Goal: Information Seeking & Learning: Compare options

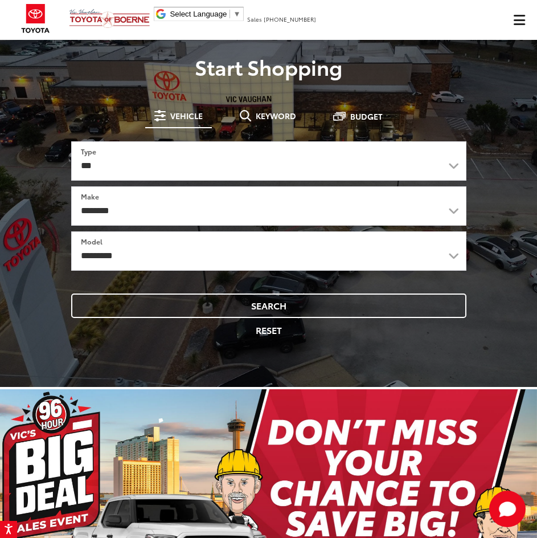
click at [523, 23] on span "Click to show site navigation" at bounding box center [519, 20] width 11 height 10
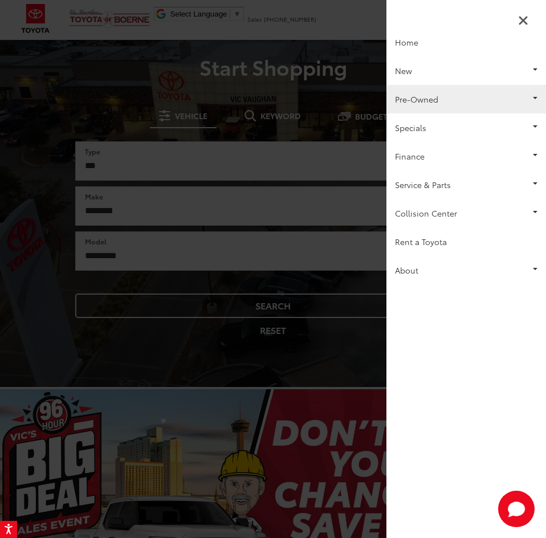
click at [444, 98] on link "Pre-Owned" at bounding box center [466, 99] width 160 height 28
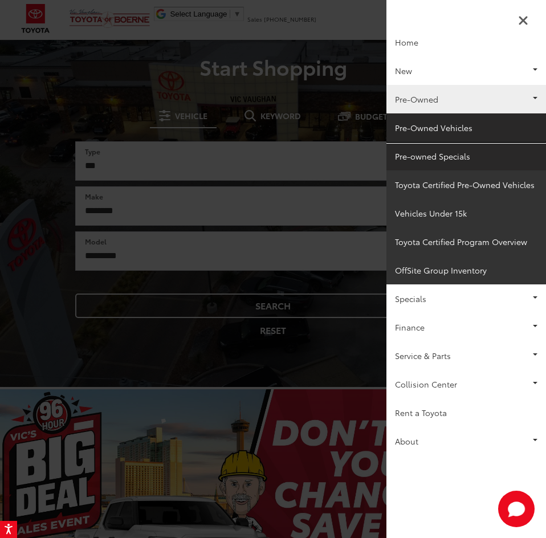
click at [443, 136] on link "Pre-Owned Vehicles" at bounding box center [466, 127] width 160 height 28
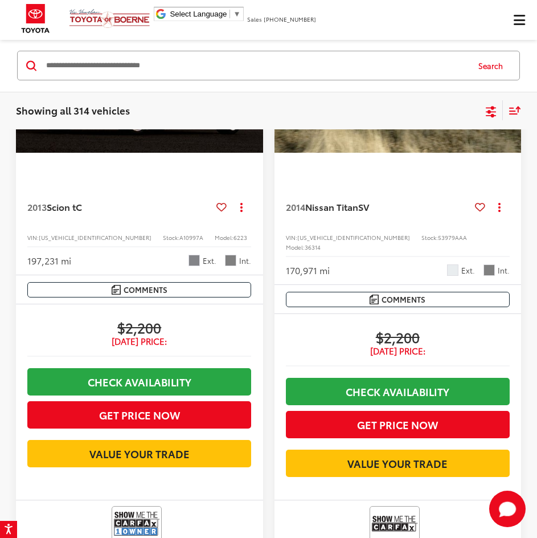
scroll to position [899, 0]
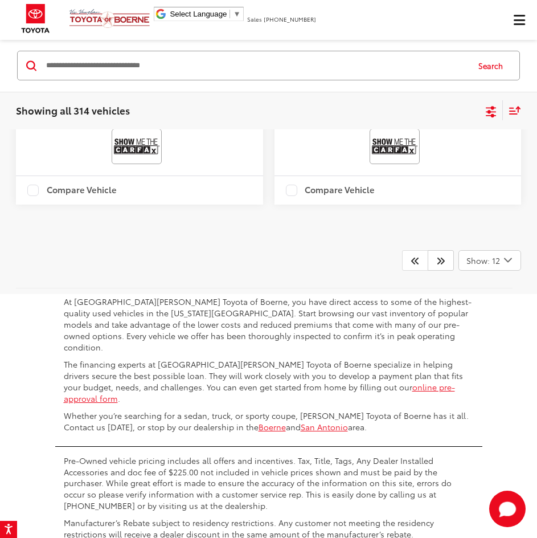
scroll to position [3748, 0]
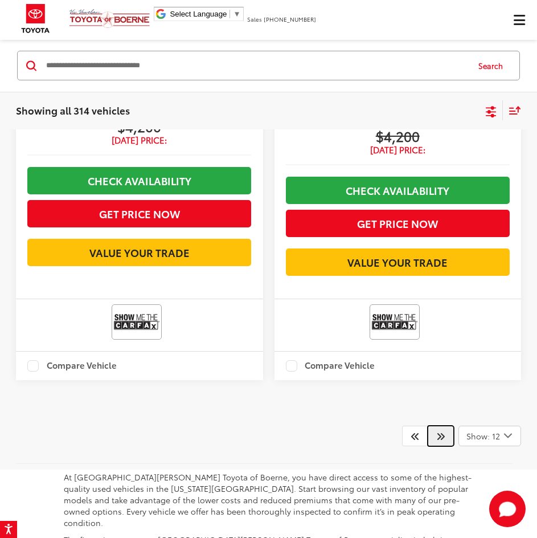
click at [445, 440] on icon "Next" at bounding box center [440, 435] width 9 height 9
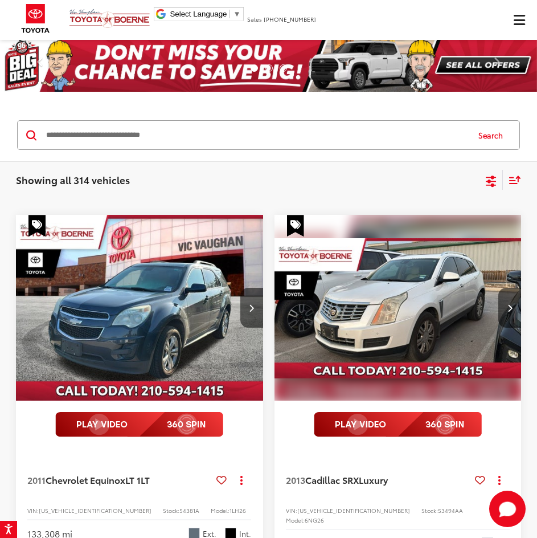
click at [160, 132] on input "Search by Make, Model, or Keyword" at bounding box center [256, 134] width 423 height 27
type input "****"
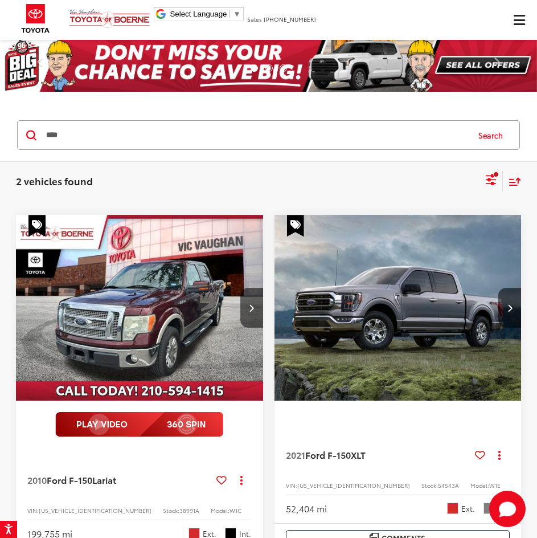
click at [199, 139] on input "****" at bounding box center [256, 134] width 423 height 27
click at [515, 181] on icon "Select sort value" at bounding box center [515, 181] width 13 height 9
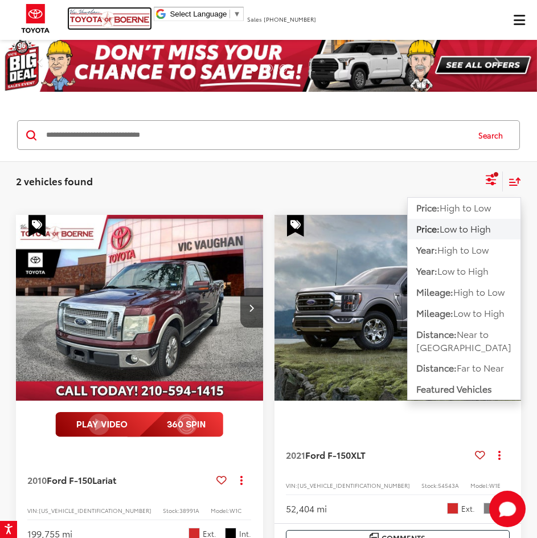
click at [85, 26] on img at bounding box center [109, 19] width 81 height 20
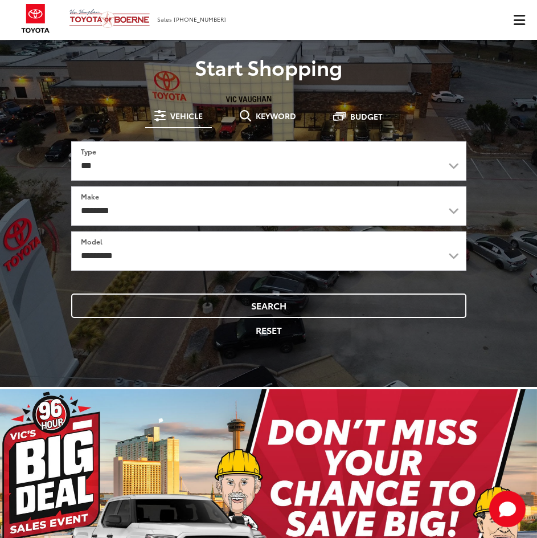
click at [517, 21] on span "Click to show site navigation" at bounding box center [519, 20] width 11 height 10
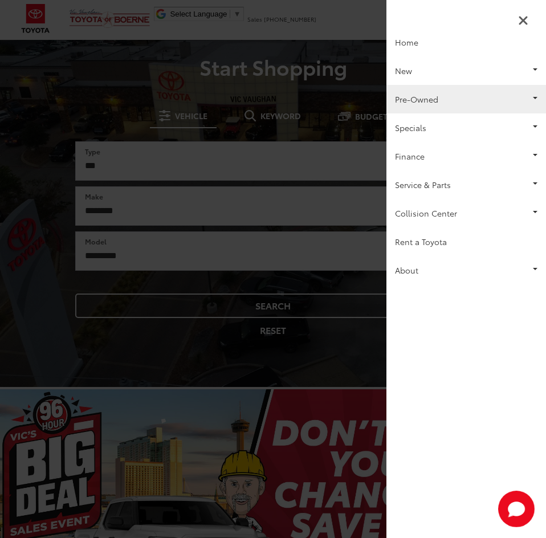
click at [485, 108] on link "Pre-Owned" at bounding box center [466, 99] width 160 height 28
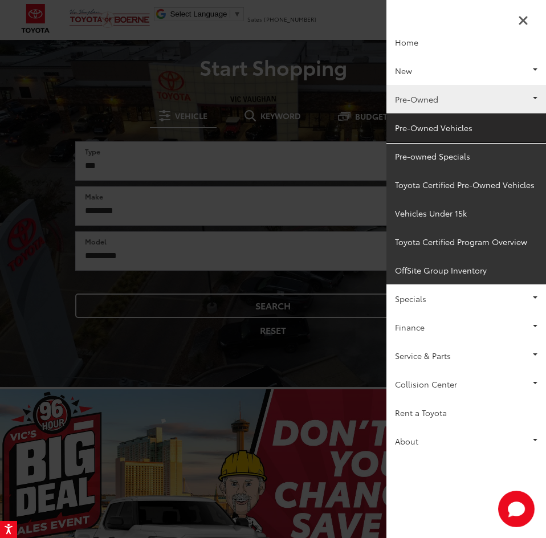
click at [452, 120] on link "Pre-Owned Vehicles" at bounding box center [466, 127] width 160 height 28
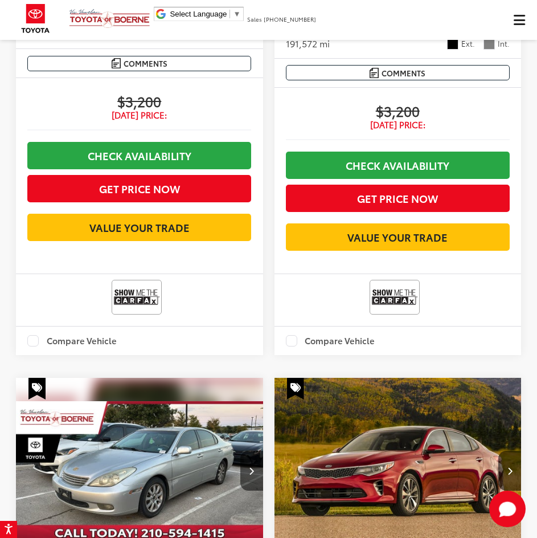
scroll to position [2532, 0]
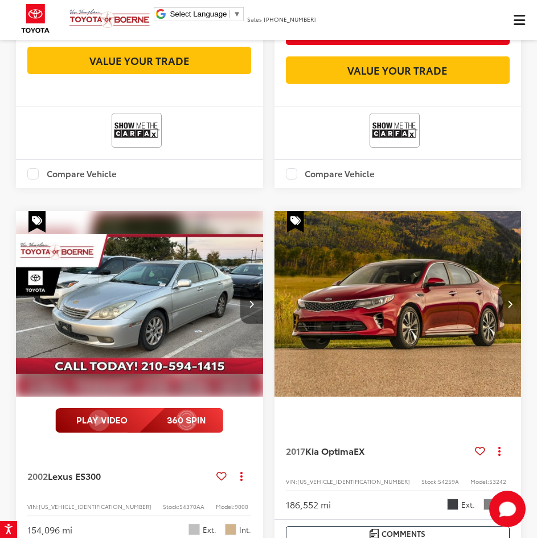
click at [247, 324] on button "Next image" at bounding box center [251, 304] width 23 height 40
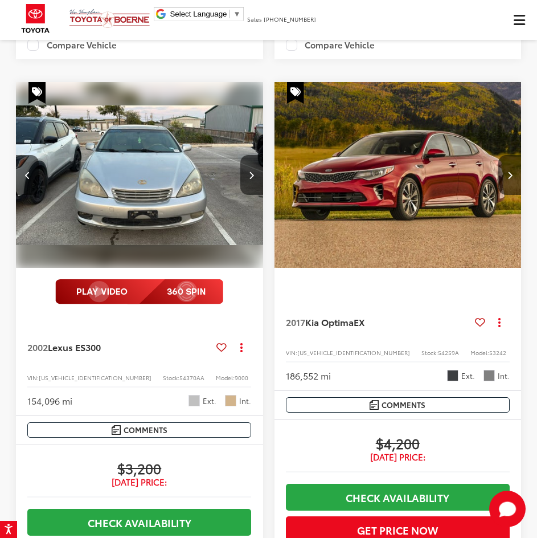
scroll to position [2760, 0]
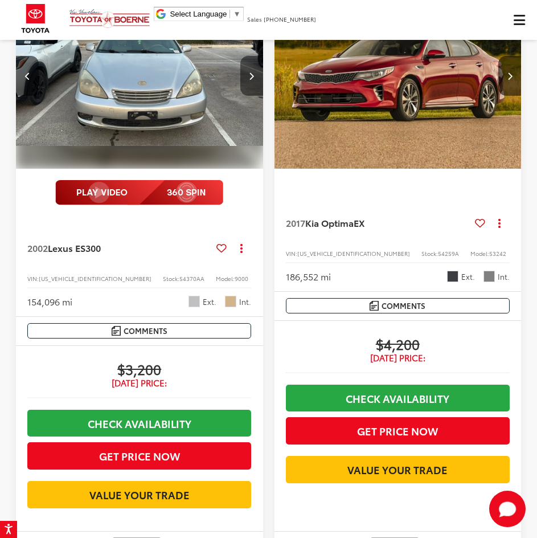
click at [252, 80] on icon "Next image" at bounding box center [251, 76] width 5 height 8
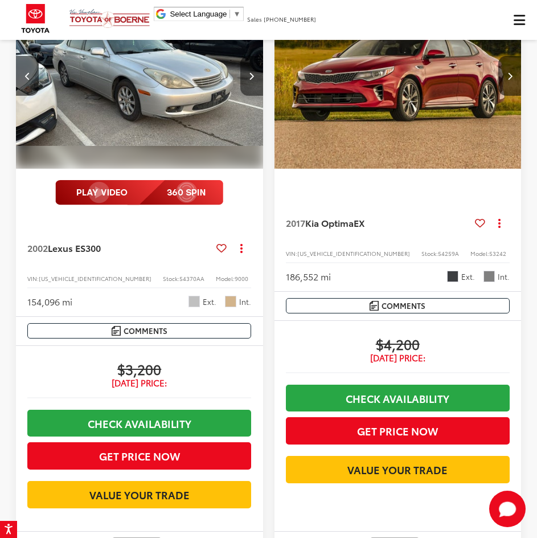
click at [250, 82] on button "Next image" at bounding box center [251, 76] width 23 height 40
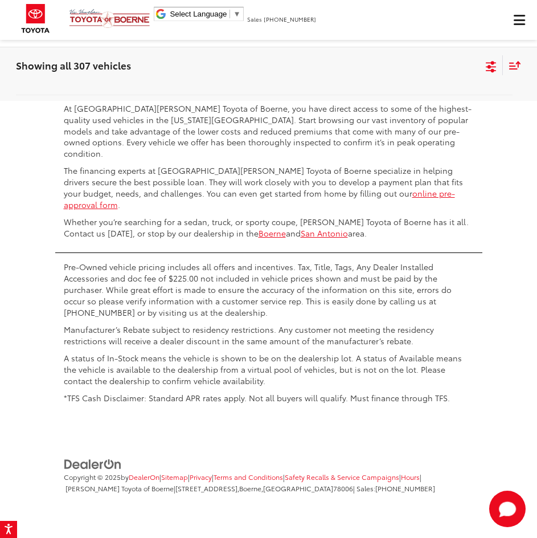
scroll to position [3778, 0]
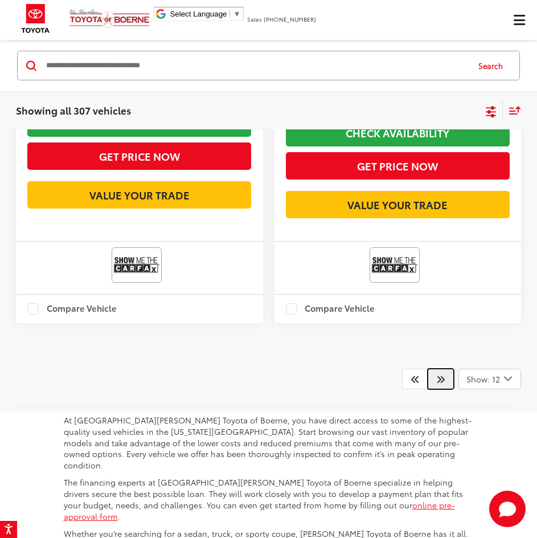
click at [442, 383] on icon "Next" at bounding box center [440, 378] width 9 height 9
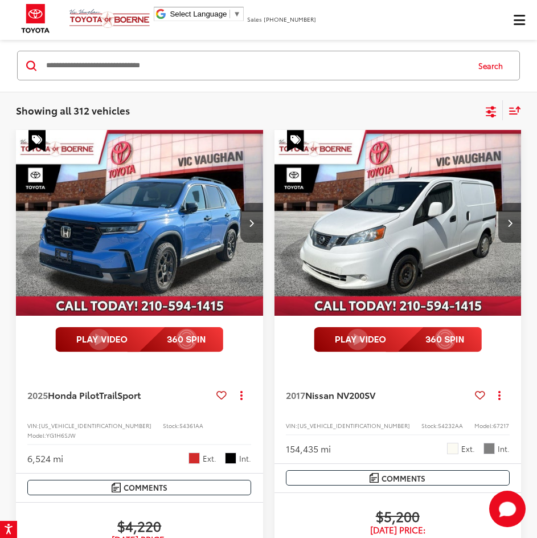
scroll to position [82, 0]
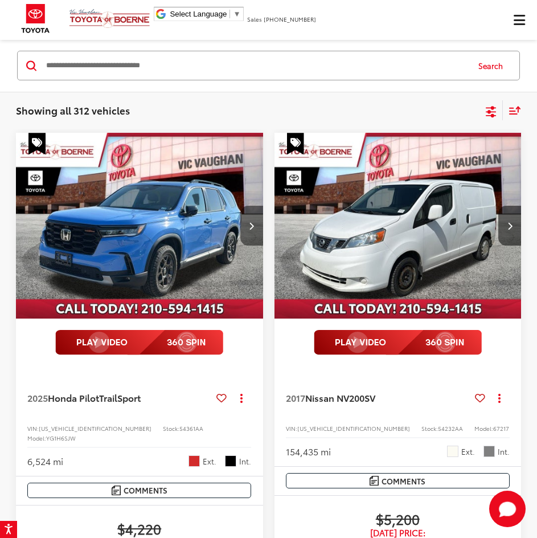
click at [245, 223] on button "Next image" at bounding box center [251, 226] width 23 height 40
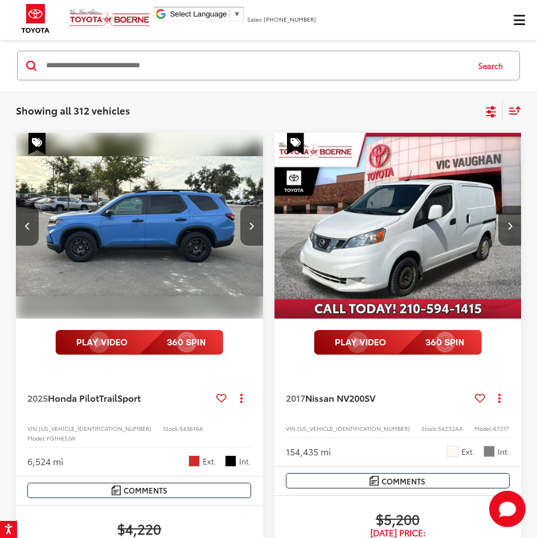
click at [245, 223] on button "Next image" at bounding box center [251, 226] width 23 height 40
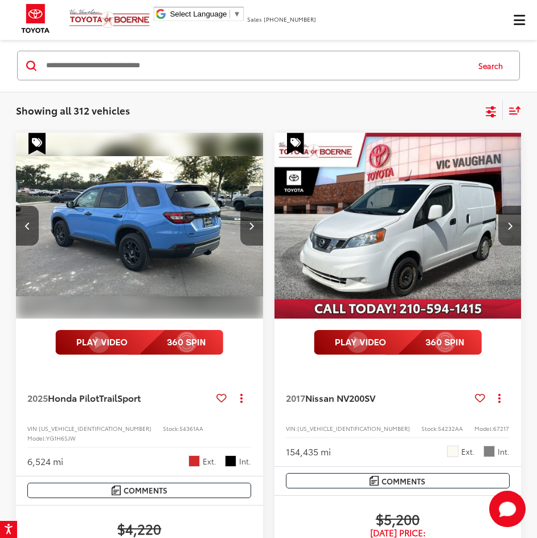
click at [252, 218] on button "Next image" at bounding box center [251, 226] width 23 height 40
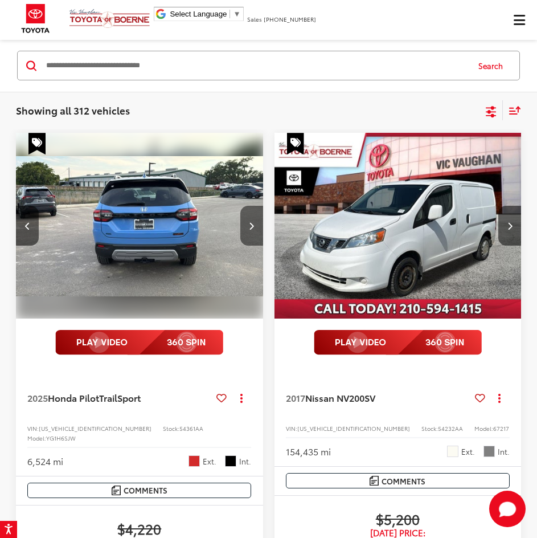
click at [252, 218] on button "Next image" at bounding box center [251, 226] width 23 height 40
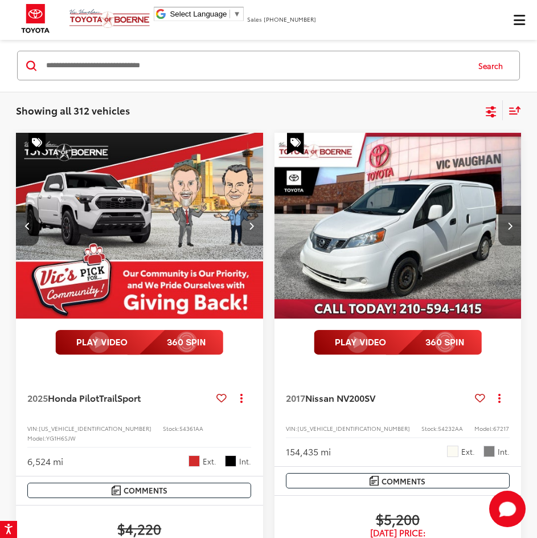
click at [252, 218] on button "Next image" at bounding box center [251, 226] width 23 height 40
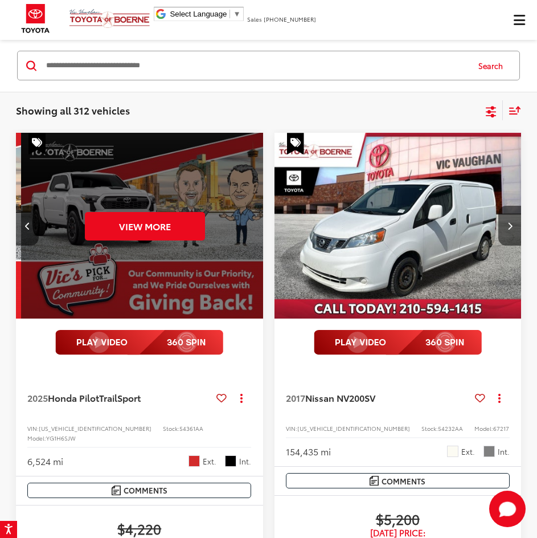
scroll to position [0, 1244]
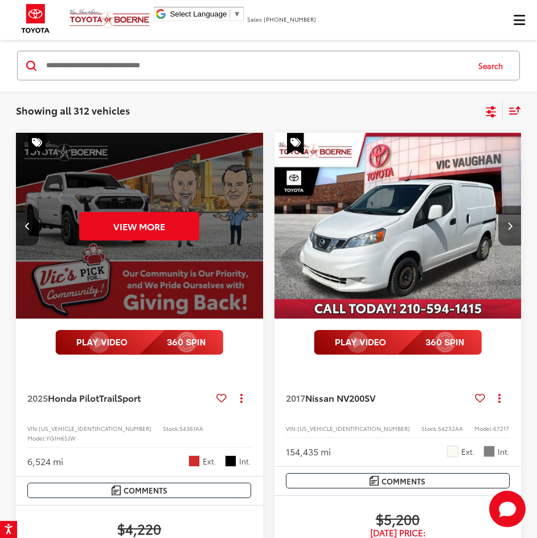
click at [252, 218] on div "View More" at bounding box center [139, 226] width 249 height 186
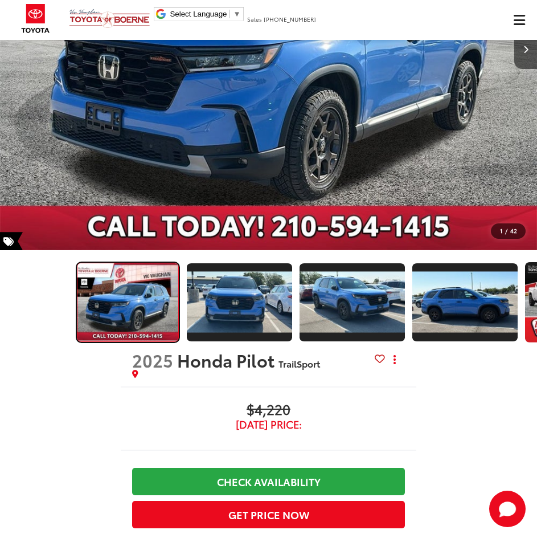
click at [164, 294] on img "Expand Photo 0" at bounding box center [127, 301] width 103 height 77
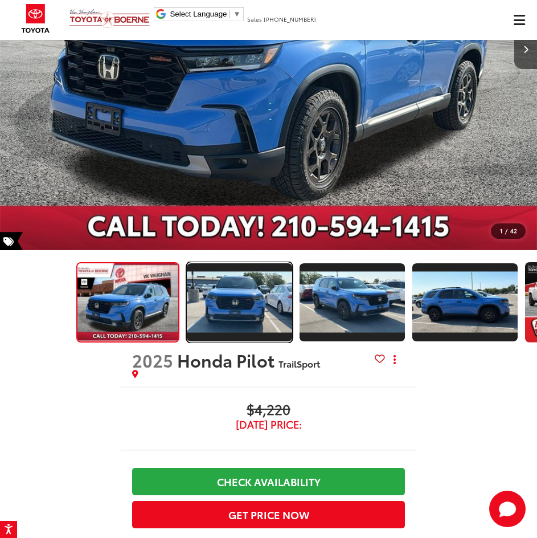
click at [221, 296] on img "Expand Photo 1" at bounding box center [240, 302] width 108 height 61
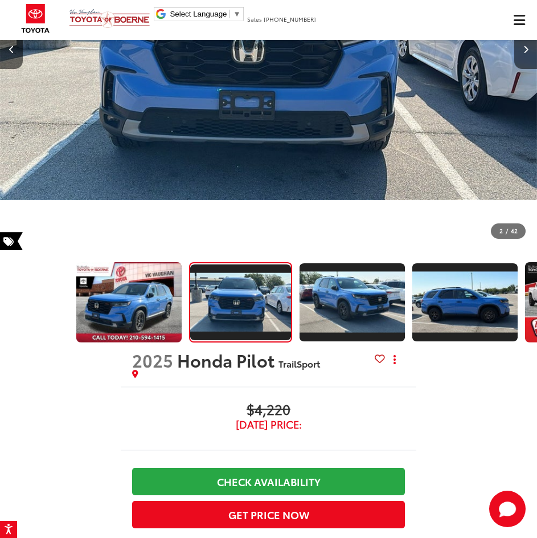
click at [293, 302] on div at bounding box center [268, 302] width 537 height 81
click at [321, 310] on img "Expand Photo 2" at bounding box center [353, 302] width 108 height 61
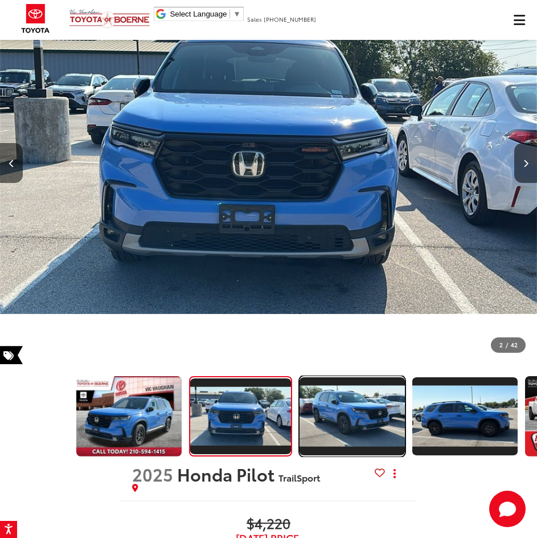
click at [368, 416] on img "Expand Photo 2" at bounding box center [353, 416] width 108 height 61
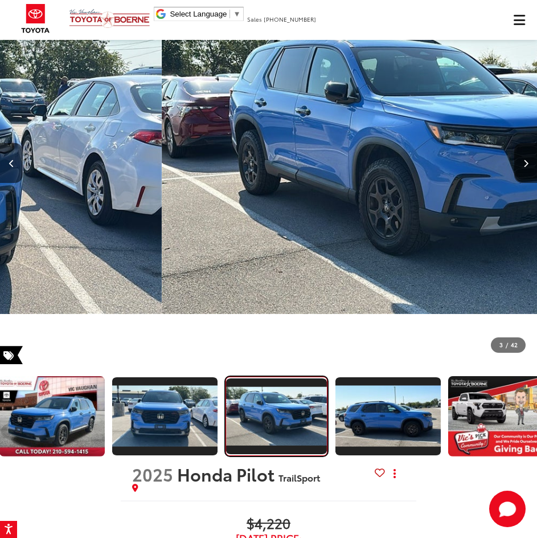
scroll to position [0, 85]
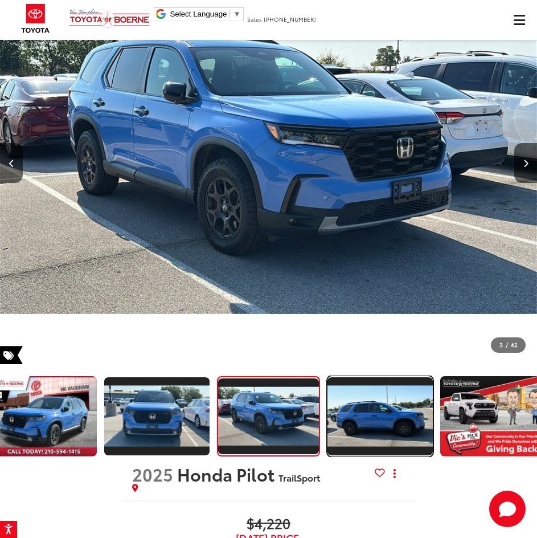
click at [402, 425] on img "Expand Photo 3" at bounding box center [380, 416] width 108 height 61
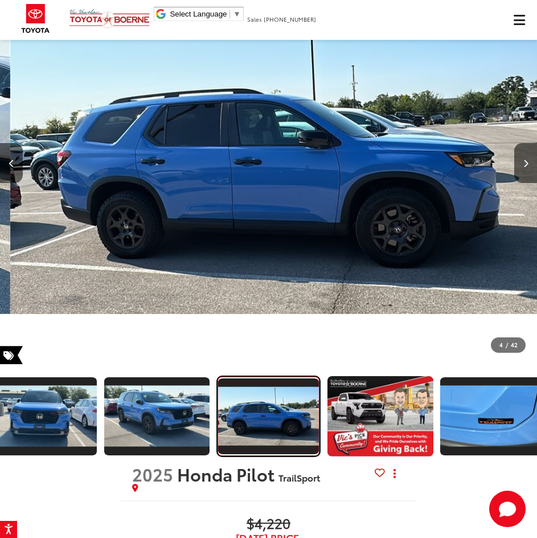
scroll to position [0, 1612]
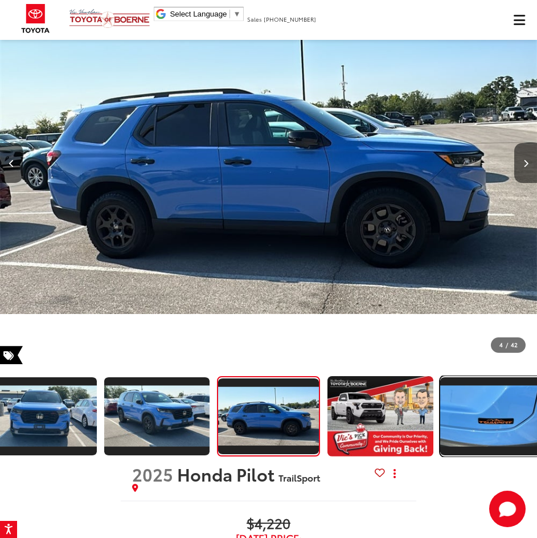
click at [498, 410] on img "Expand Photo 5" at bounding box center [493, 416] width 108 height 61
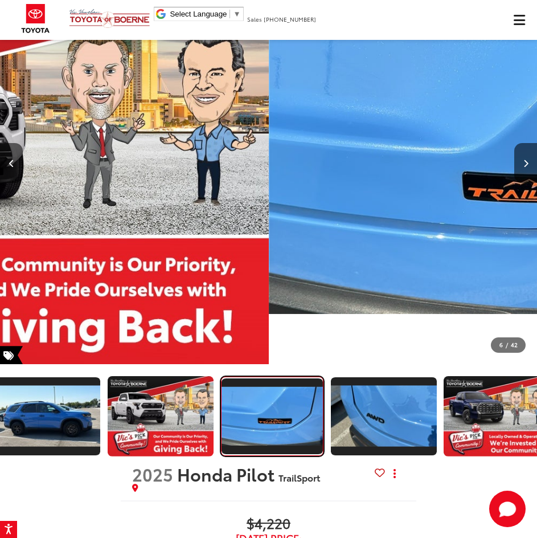
scroll to position [0, 423]
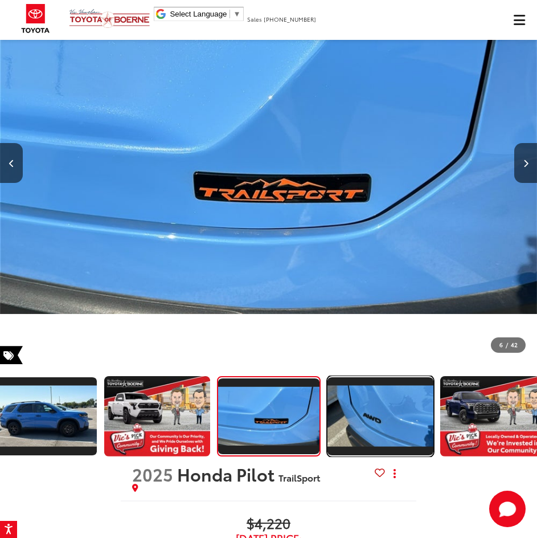
click at [414, 407] on img "Expand Photo 6" at bounding box center [380, 416] width 108 height 61
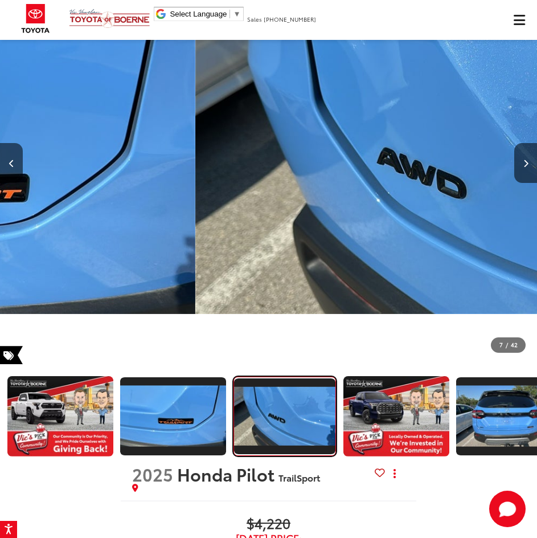
scroll to position [0, 536]
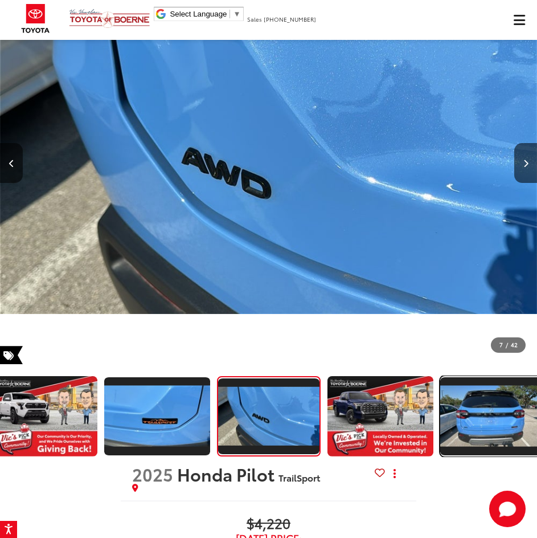
click at [454, 399] on img "Expand Photo 8" at bounding box center [493, 416] width 108 height 61
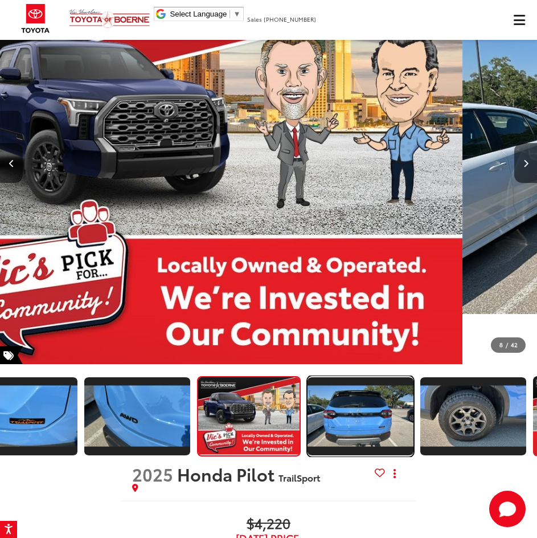
scroll to position [0, 649]
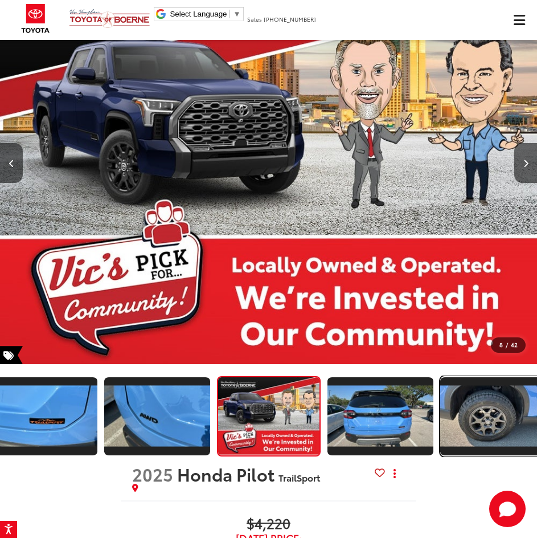
click at [484, 410] on img "Expand Photo 9" at bounding box center [493, 416] width 108 height 61
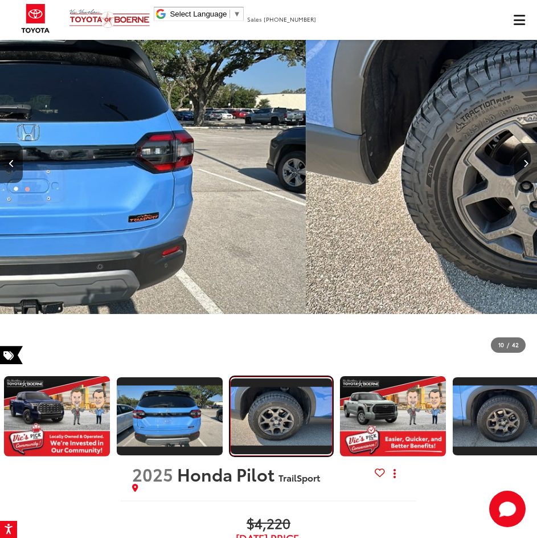
scroll to position [0, 875]
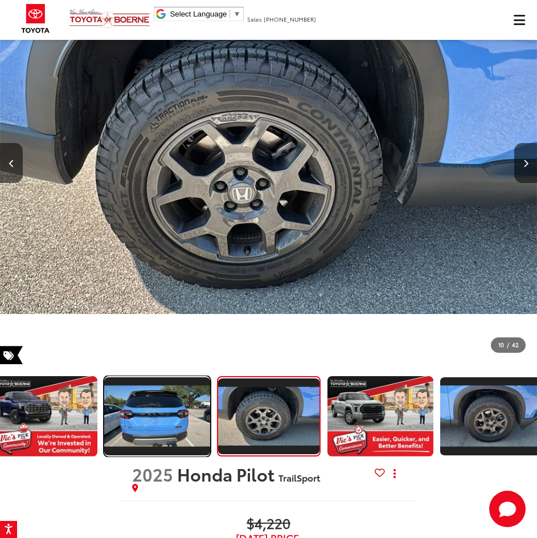
click at [165, 439] on img "Expand Photo 8" at bounding box center [157, 416] width 108 height 61
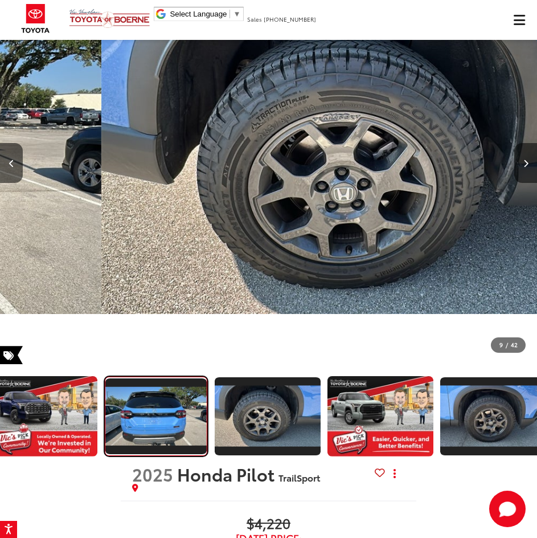
scroll to position [0, 0]
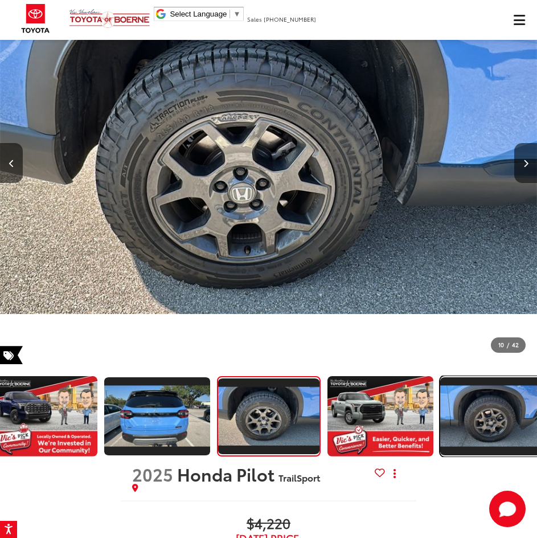
click at [471, 440] on img "Expand Photo 11" at bounding box center [493, 416] width 108 height 61
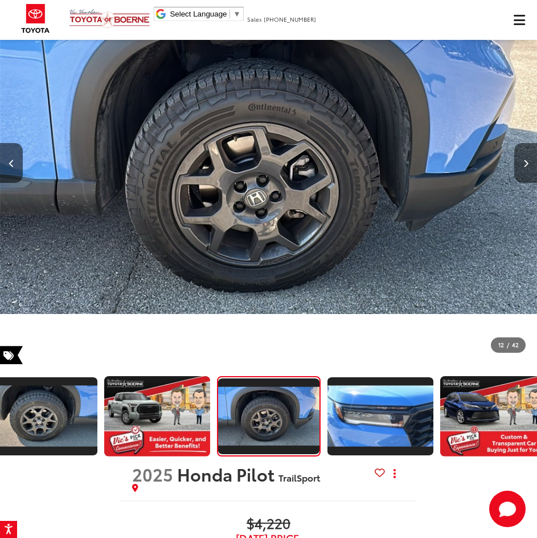
click at [526, 165] on icon "Next image" at bounding box center [526, 164] width 5 height 8
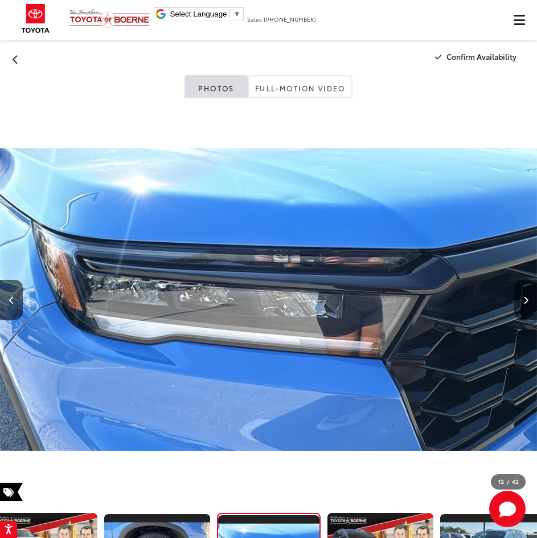
click at [530, 303] on button "Next image" at bounding box center [526, 300] width 23 height 40
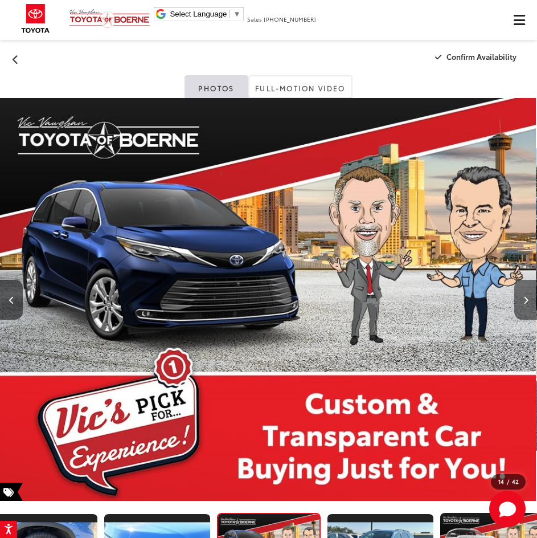
click at [524, 307] on button "Next image" at bounding box center [526, 300] width 23 height 40
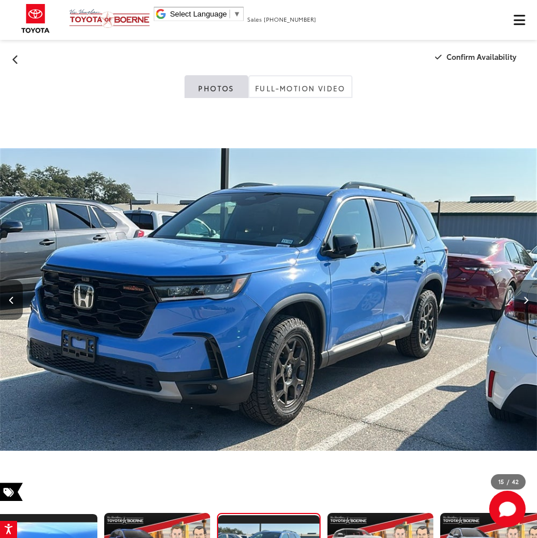
click at [524, 306] on button "Next image" at bounding box center [526, 300] width 23 height 40
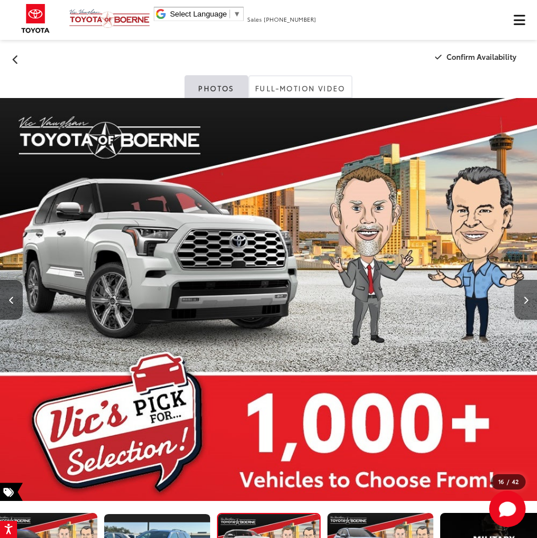
click at [524, 306] on button "Next image" at bounding box center [526, 300] width 23 height 40
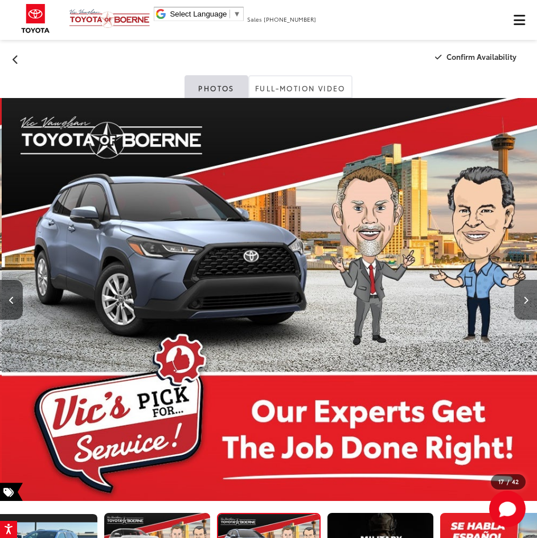
click at [524, 306] on button "Next image" at bounding box center [526, 300] width 23 height 40
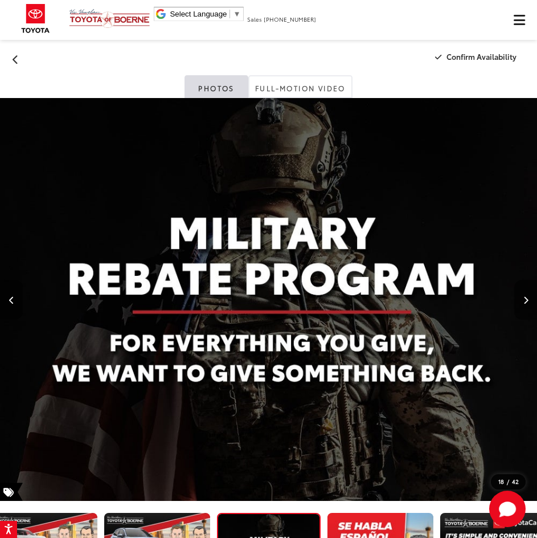
click at [3, 299] on button "Previous image" at bounding box center [11, 300] width 23 height 40
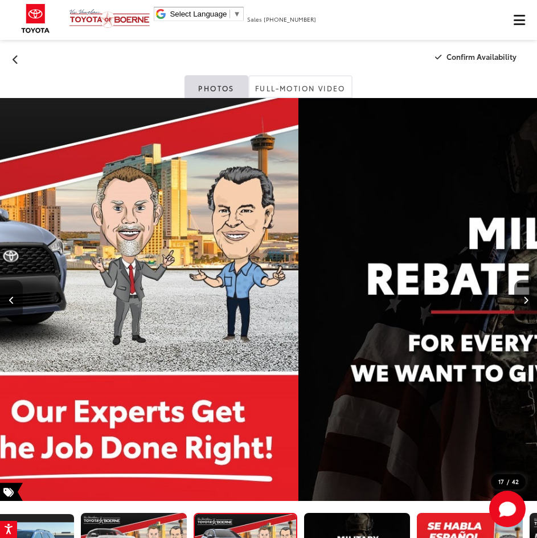
click at [7, 299] on button "Previous image" at bounding box center [11, 300] width 23 height 40
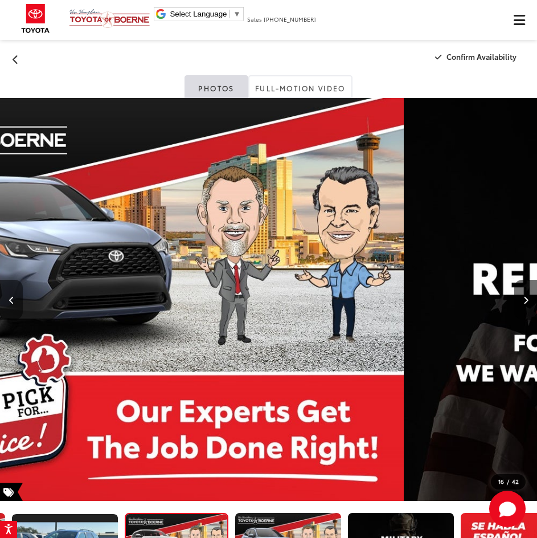
click at [7, 299] on button "Previous image" at bounding box center [11, 300] width 23 height 40
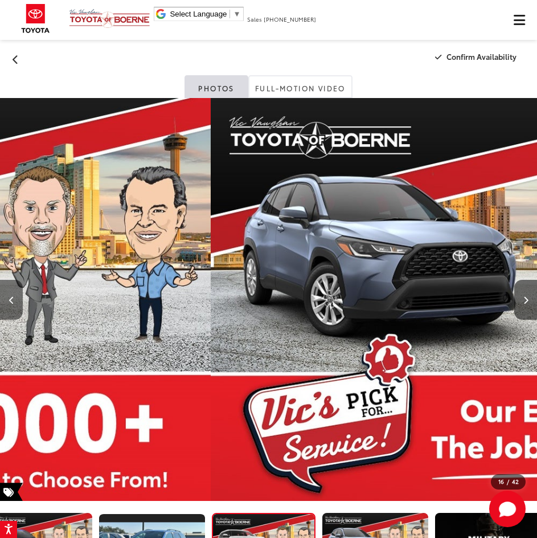
click at [8, 299] on button "Previous image" at bounding box center [11, 300] width 23 height 40
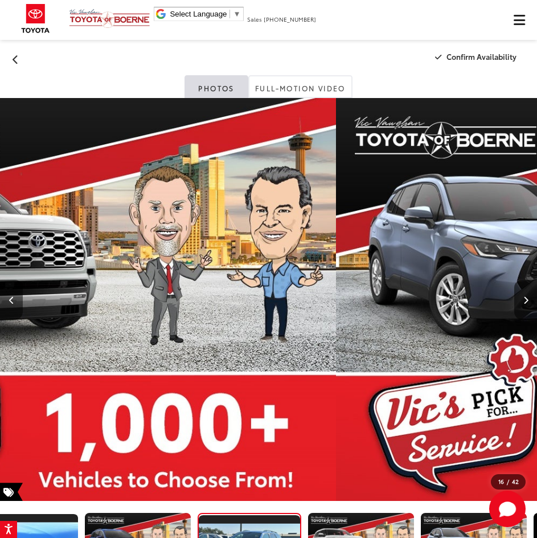
click at [8, 299] on button "Previous image" at bounding box center [11, 300] width 23 height 40
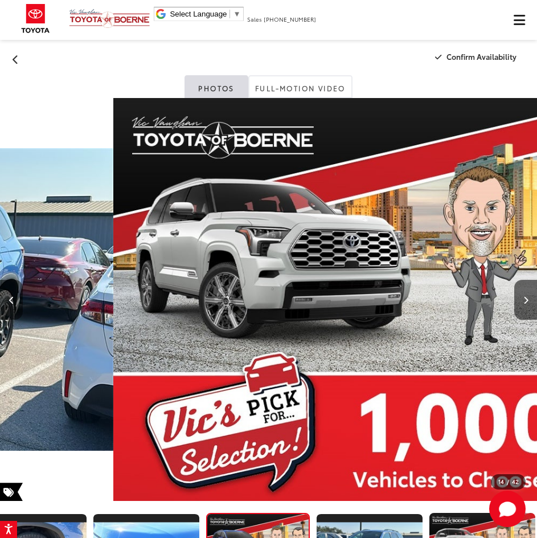
click at [8, 299] on button "Previous image" at bounding box center [11, 300] width 23 height 40
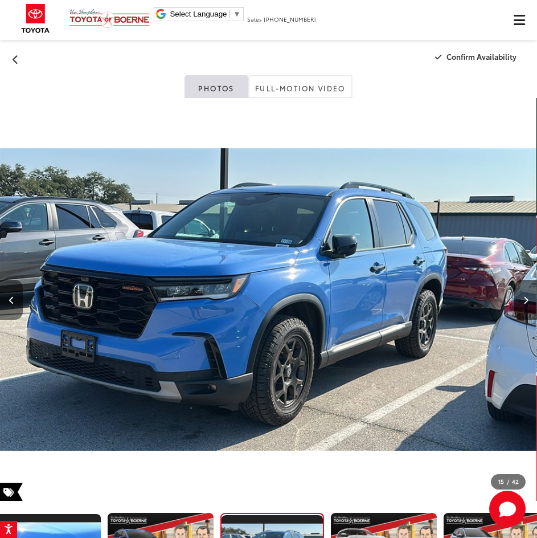
click at [8, 299] on button "Previous image" at bounding box center [11, 300] width 23 height 40
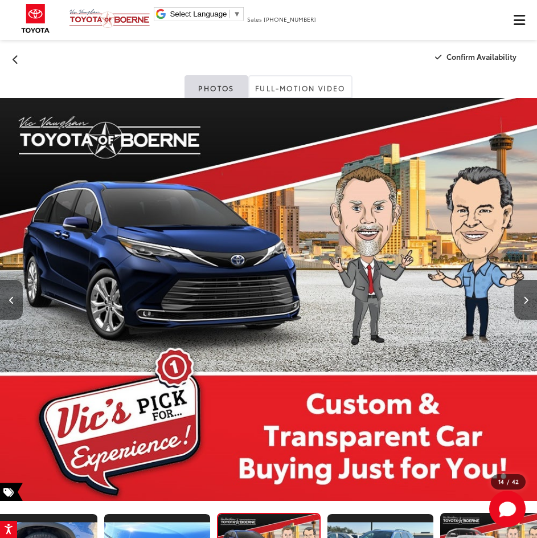
click at [7, 293] on button "Previous image" at bounding box center [11, 300] width 23 height 40
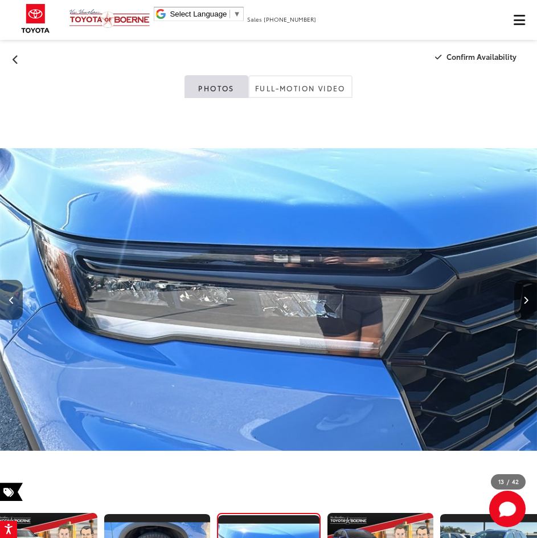
click at [6, 292] on button "Previous image" at bounding box center [11, 300] width 23 height 40
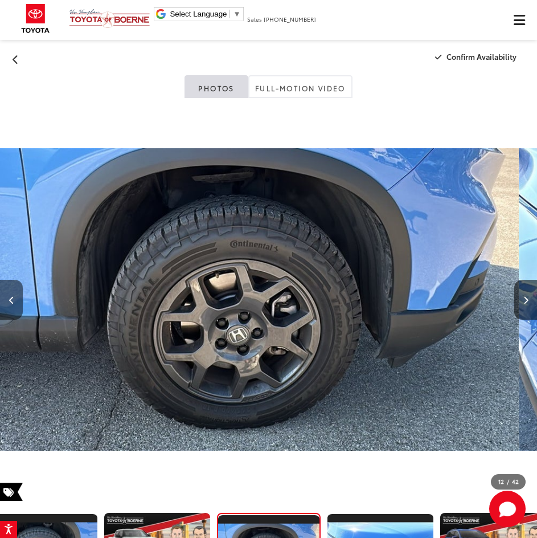
click at [6, 292] on button "Previous image" at bounding box center [11, 300] width 23 height 40
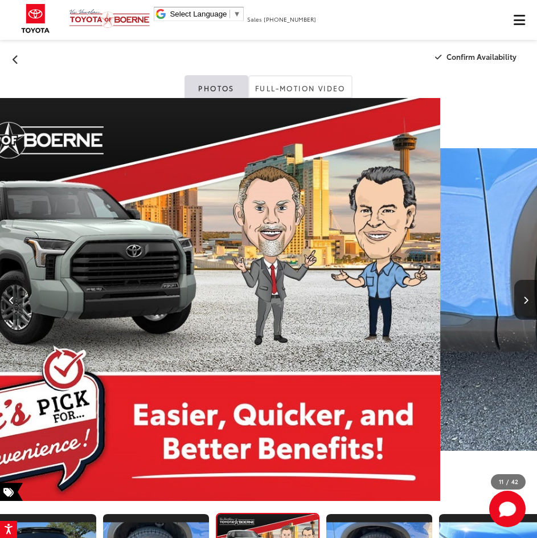
click at [6, 292] on button "Previous image" at bounding box center [11, 300] width 23 height 40
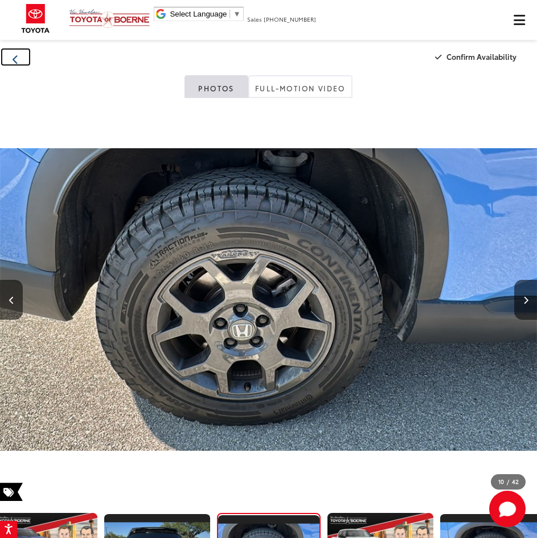
click at [18, 62] on icon "Back" at bounding box center [16, 60] width 6 height 10
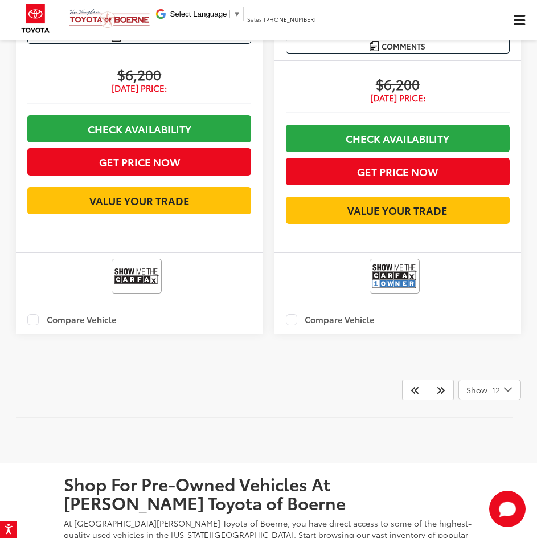
scroll to position [3955, 0]
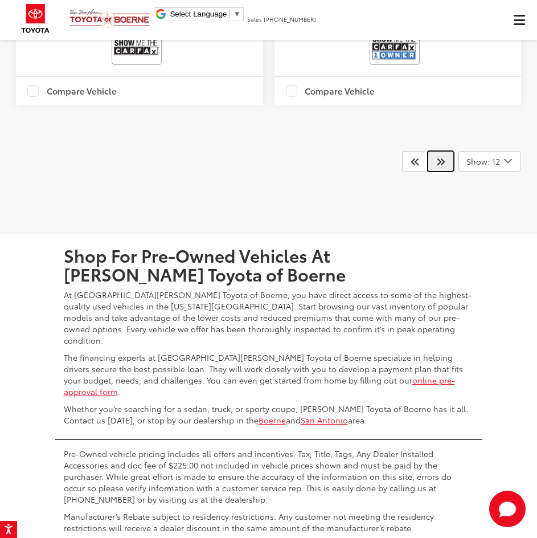
click at [442, 166] on icon "Next" at bounding box center [440, 161] width 9 height 9
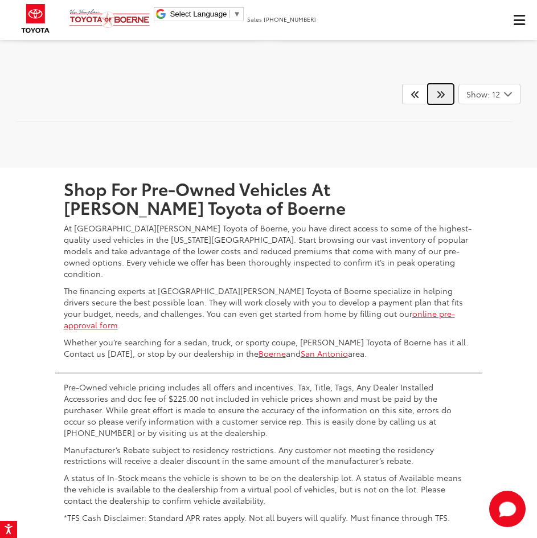
click at [441, 99] on icon "Next" at bounding box center [440, 93] width 9 height 9
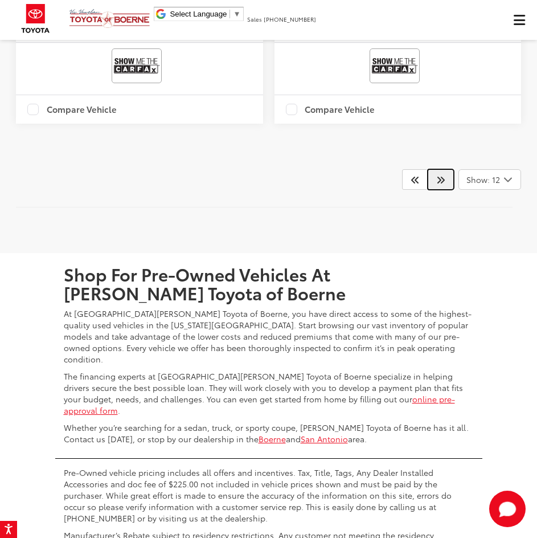
scroll to position [4097, 0]
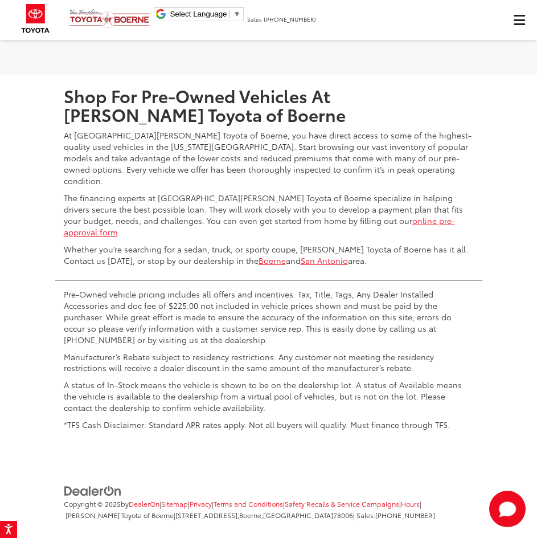
click at [439, 6] on icon "Next" at bounding box center [440, 1] width 9 height 9
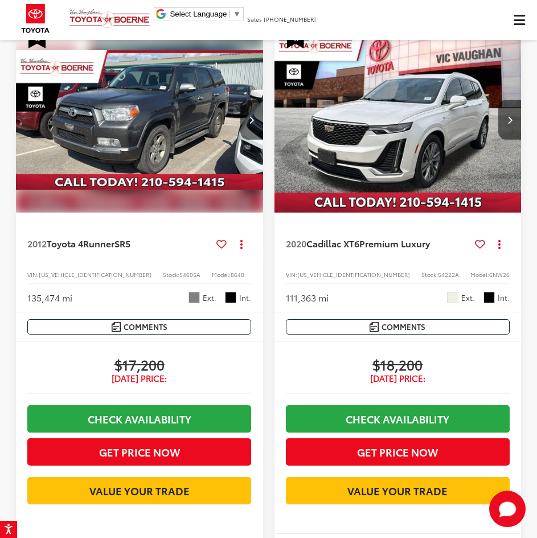
scroll to position [3373, 0]
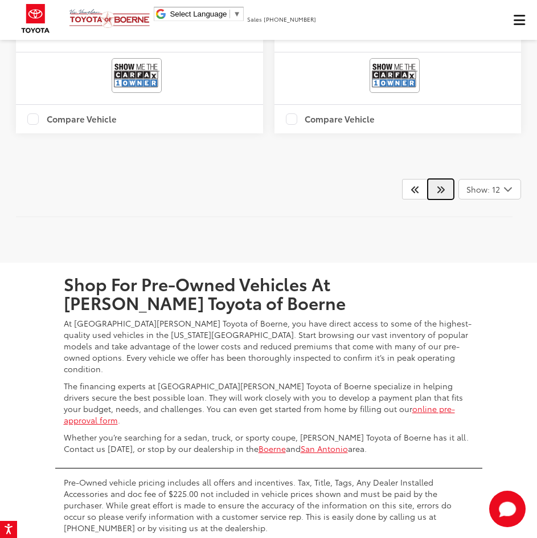
scroll to position [4040, 0]
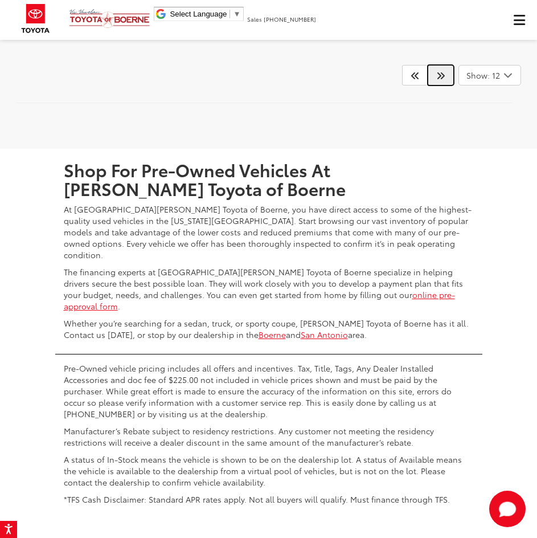
click at [439, 85] on link at bounding box center [441, 75] width 26 height 21
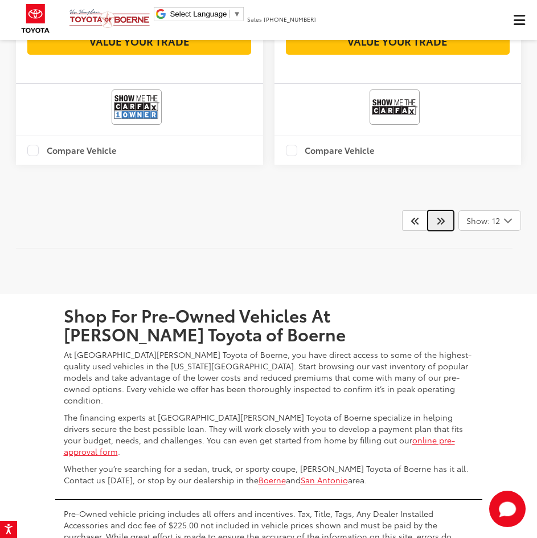
scroll to position [4040, 0]
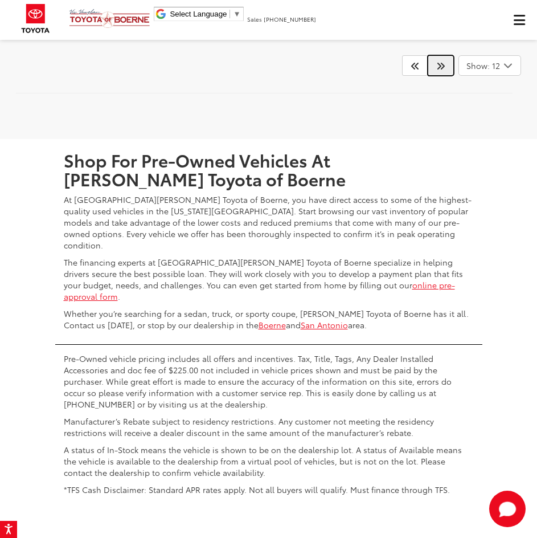
click at [436, 70] on icon "Next" at bounding box center [440, 65] width 9 height 9
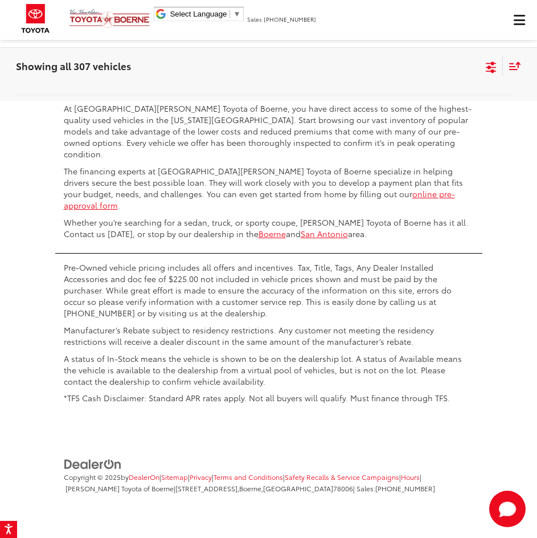
scroll to position [4081, 0]
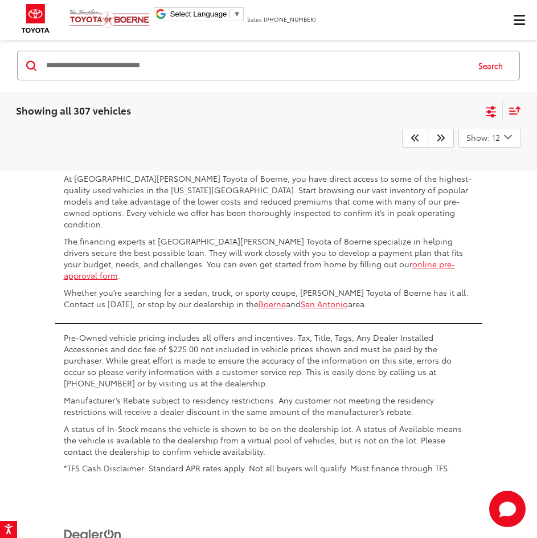
click at [446, 148] on link at bounding box center [441, 137] width 26 height 21
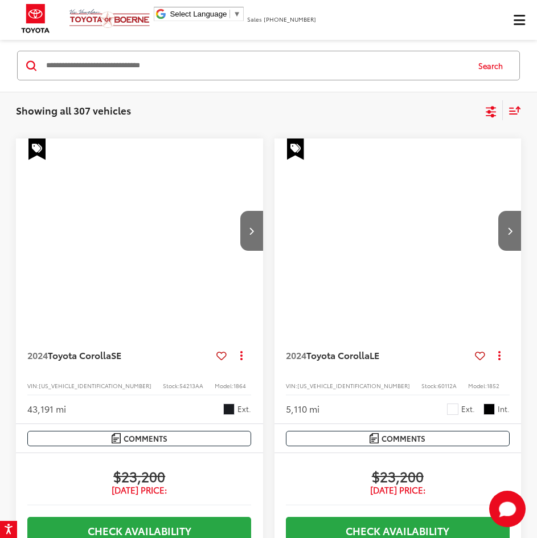
click at [522, 125] on div "Showing all 307 vehicles Clear All + 0 test Sort Price: High to Low Price: Low …" at bounding box center [268, 111] width 537 height 38
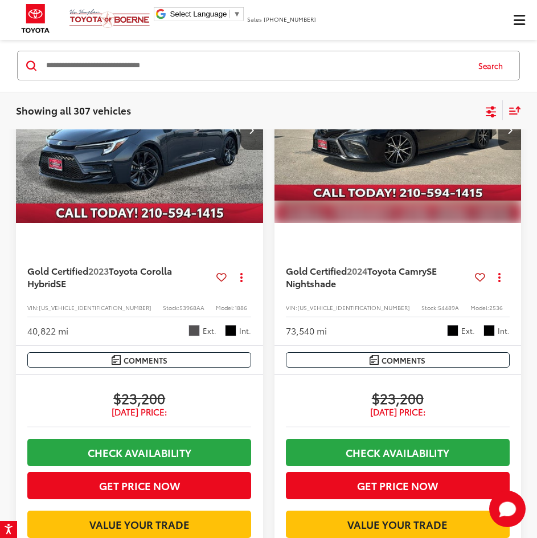
scroll to position [109, 0]
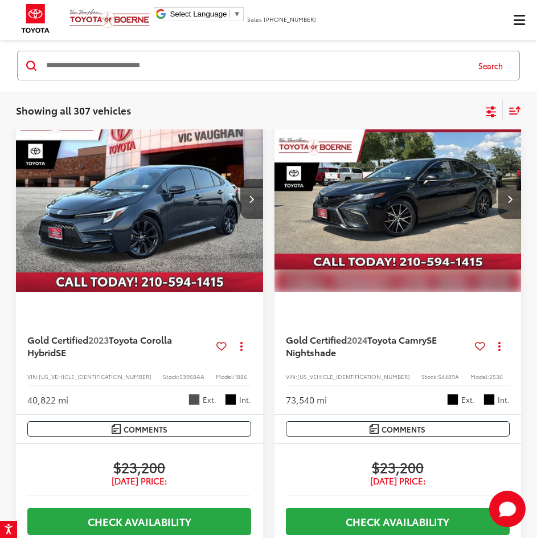
click at [515, 113] on icon "Select sort value" at bounding box center [515, 111] width 13 height 9
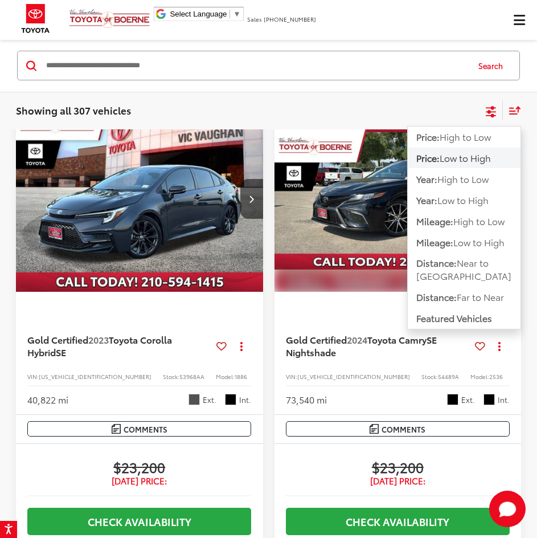
click at [512, 114] on icon "Select sort value" at bounding box center [515, 110] width 10 height 7
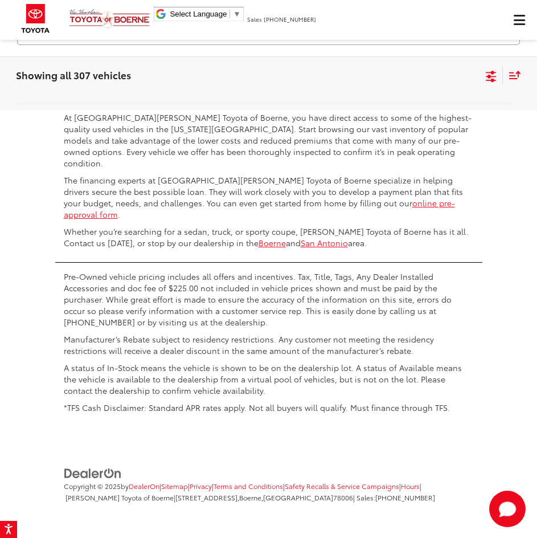
scroll to position [4122, 0]
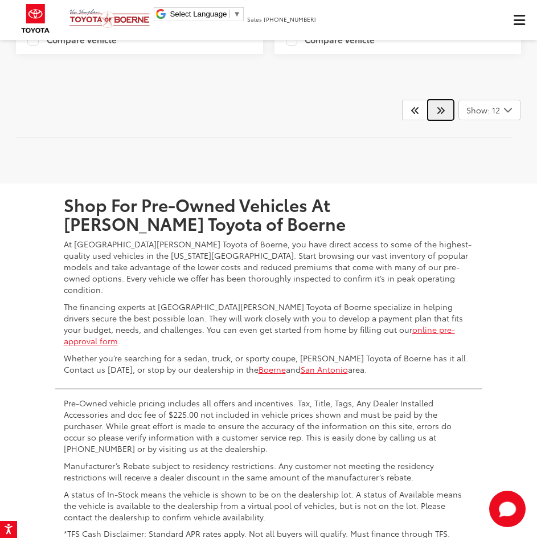
scroll to position [4211, 0]
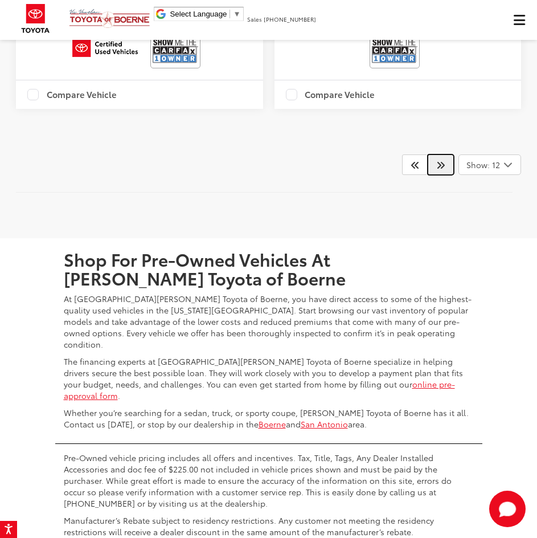
scroll to position [3951, 0]
click at [442, 169] on icon "Next" at bounding box center [440, 164] width 9 height 9
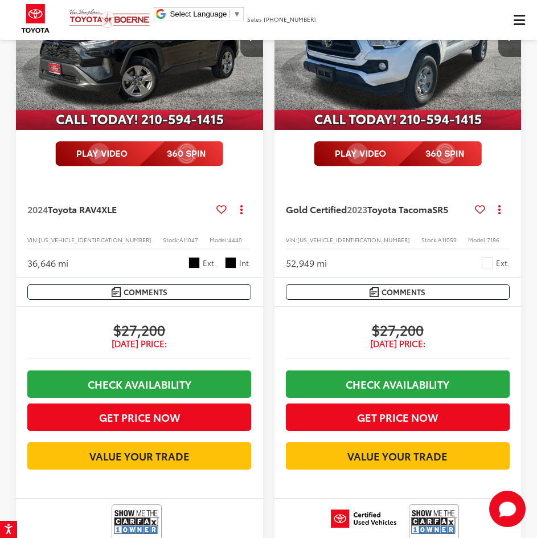
scroll to position [3863, 0]
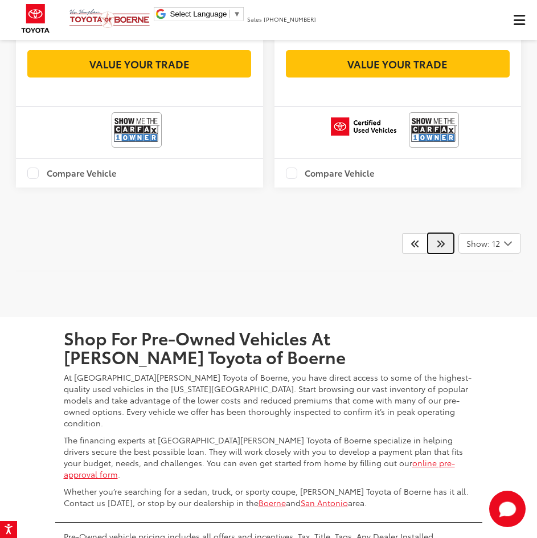
click at [434, 254] on link at bounding box center [441, 243] width 26 height 21
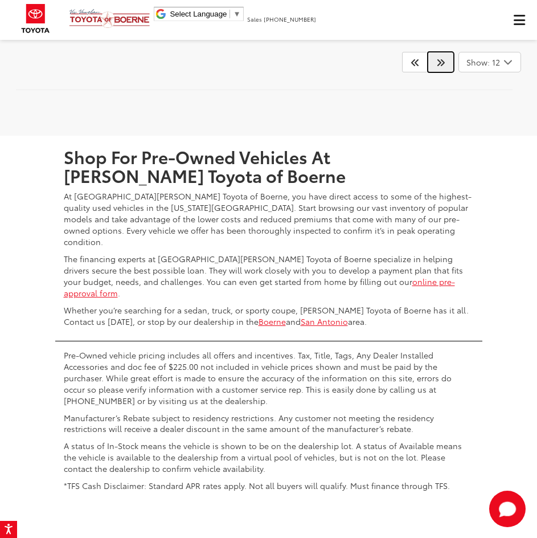
scroll to position [4236, 0]
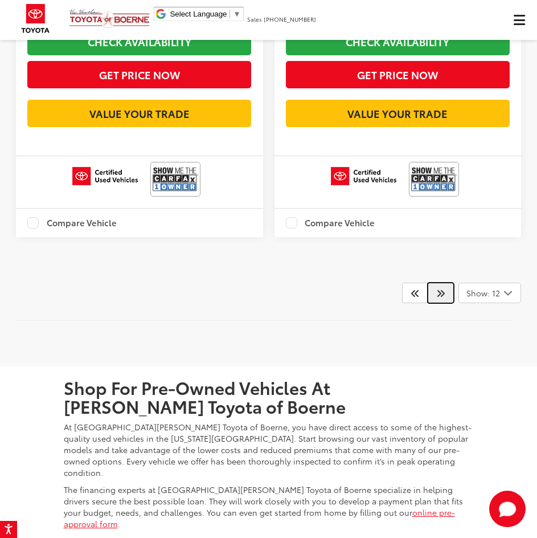
scroll to position [3983, 0]
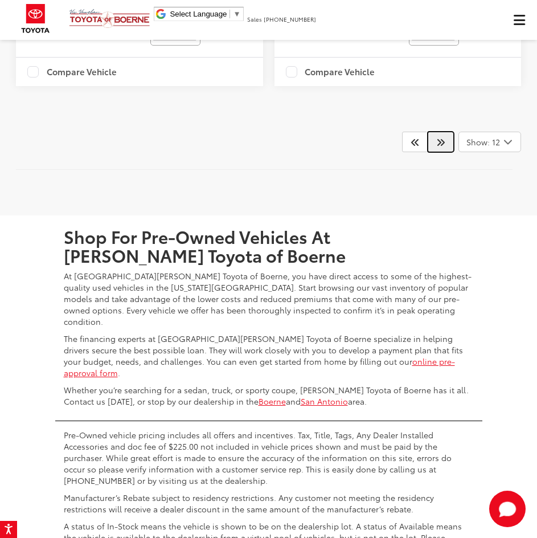
click at [446, 152] on link at bounding box center [441, 142] width 26 height 21
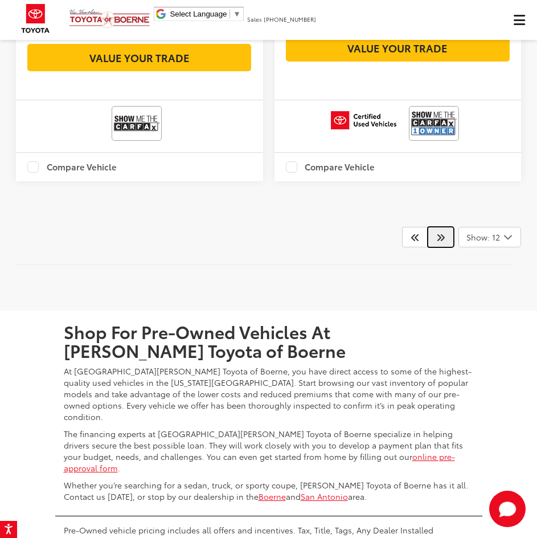
scroll to position [3926, 0]
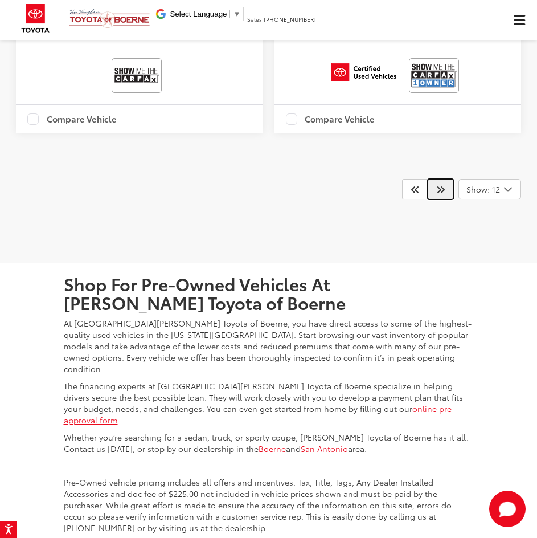
click at [445, 194] on icon "Next" at bounding box center [440, 189] width 9 height 9
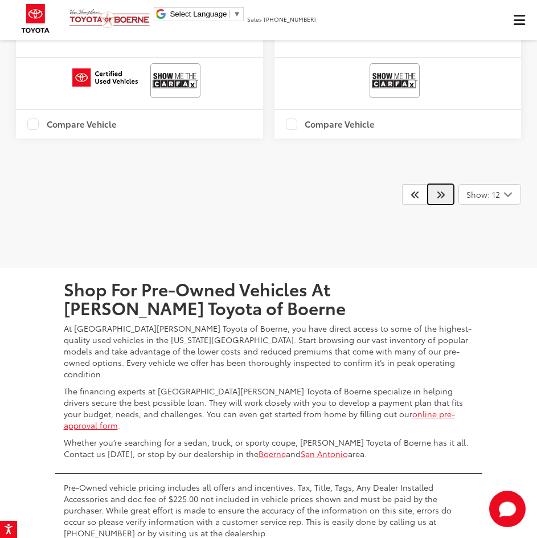
scroll to position [4040, 0]
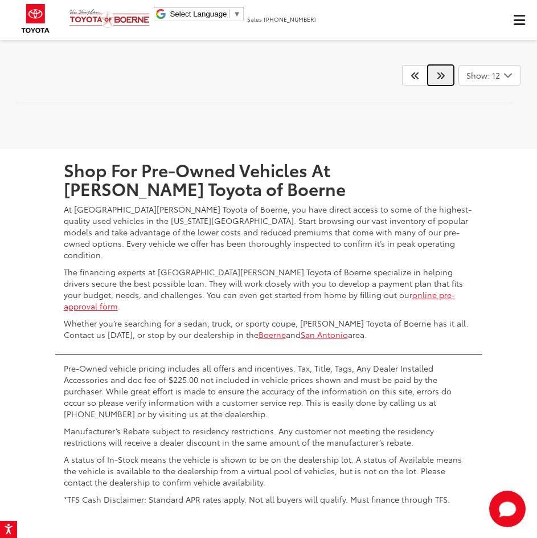
click at [438, 85] on link at bounding box center [441, 75] width 26 height 21
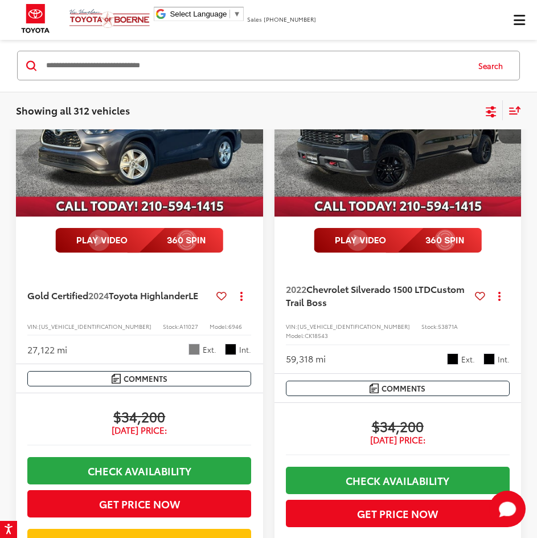
scroll to position [2812, 0]
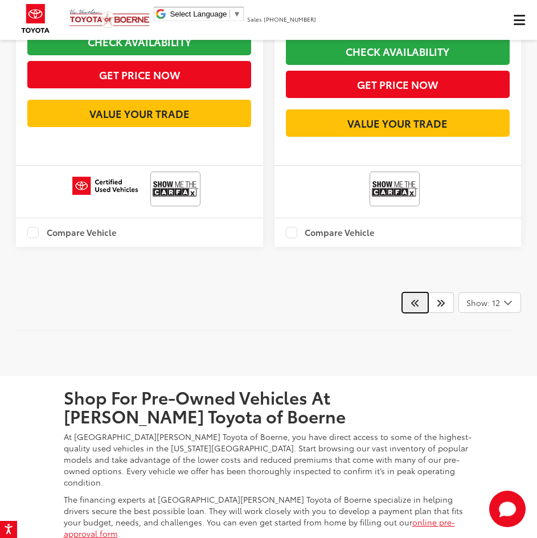
scroll to position [3932, 0]
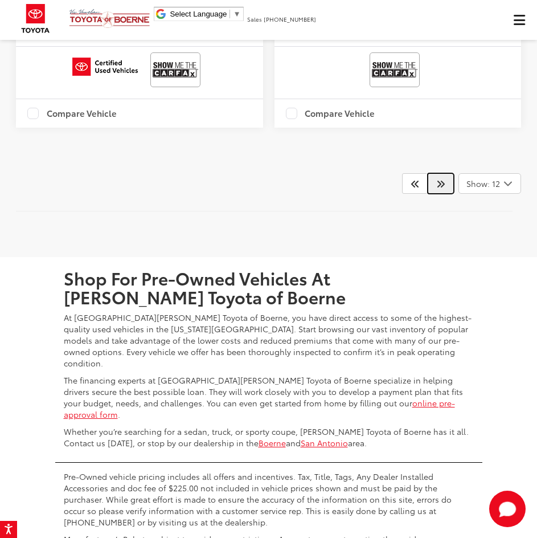
click at [443, 188] on icon "Next" at bounding box center [440, 183] width 9 height 9
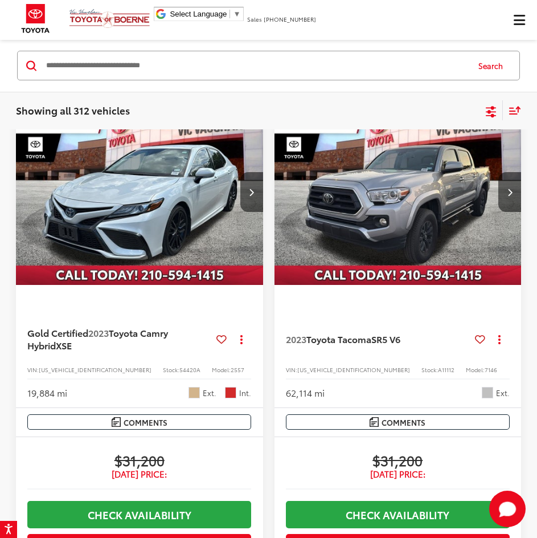
scroll to position [109, 0]
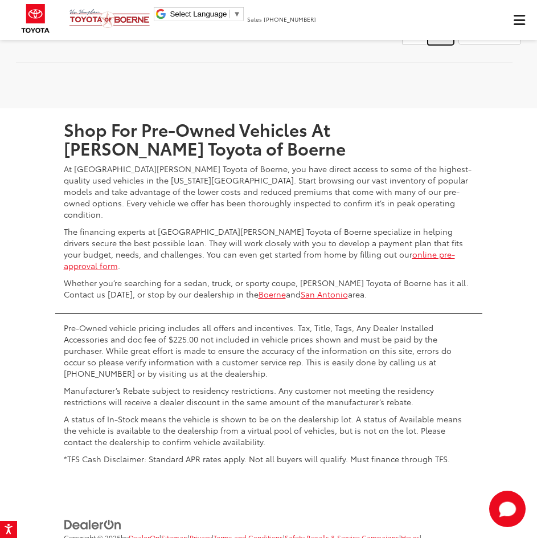
click at [443, 45] on link at bounding box center [441, 35] width 26 height 21
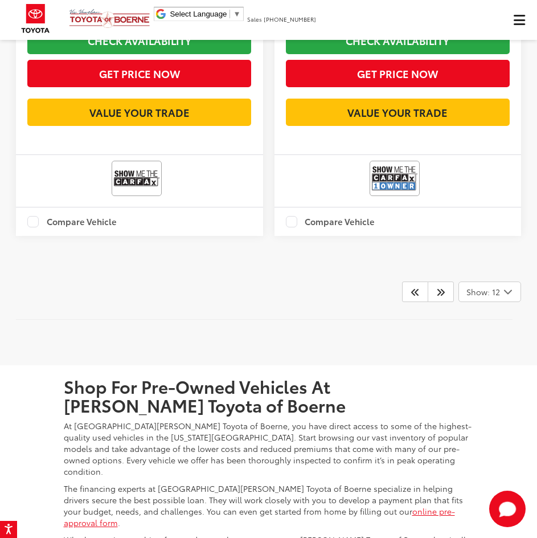
scroll to position [4114, 0]
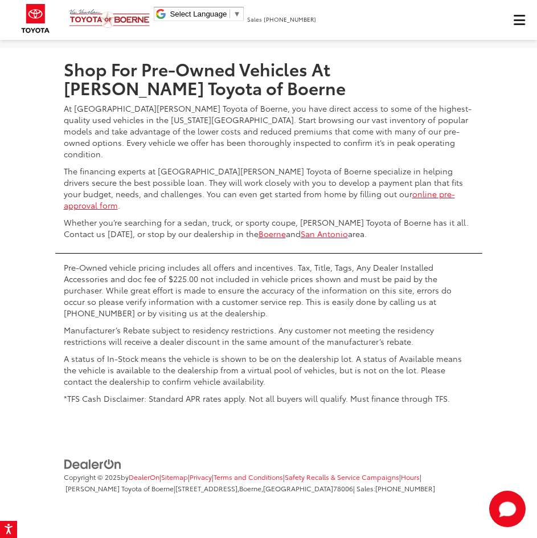
scroll to position [4168, 0]
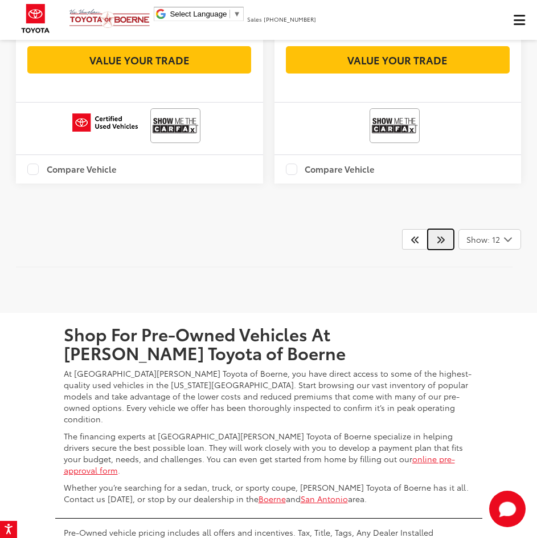
scroll to position [4097, 0]
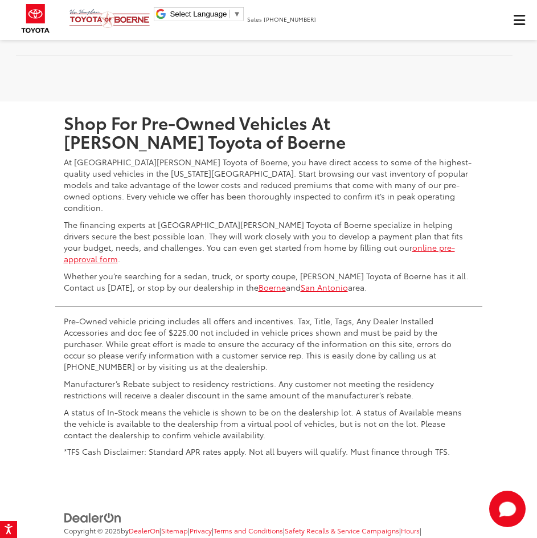
click at [517, 20] on span "Click to show site navigation" at bounding box center [519, 20] width 11 height 1
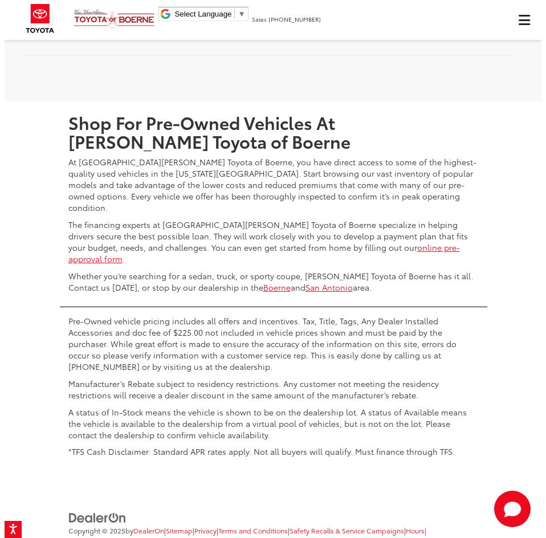
scroll to position [0, 0]
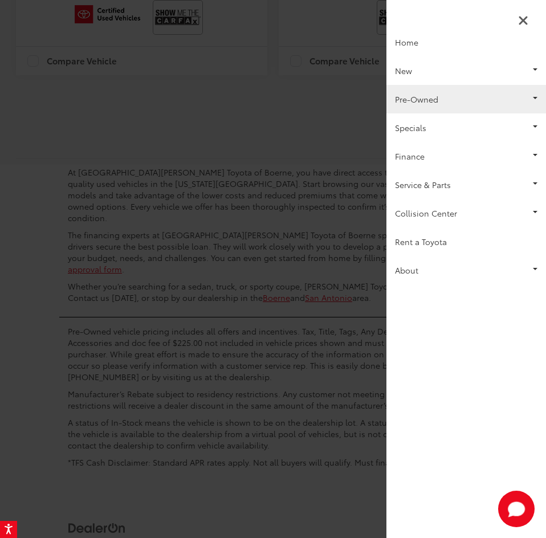
click at [505, 93] on link "Pre-Owned" at bounding box center [466, 99] width 160 height 28
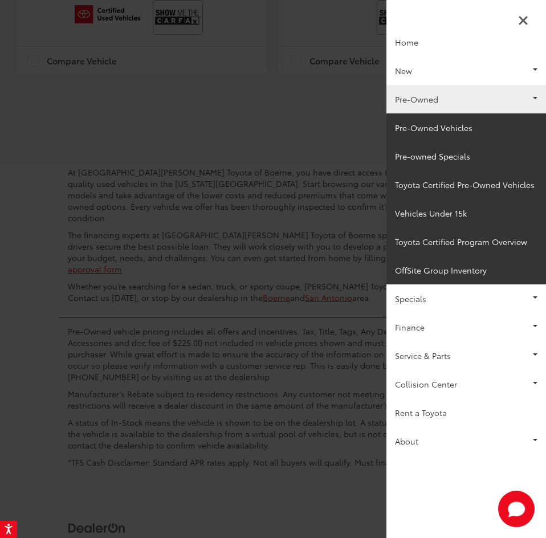
click at [190, 390] on div at bounding box center [273, 269] width 546 height 538
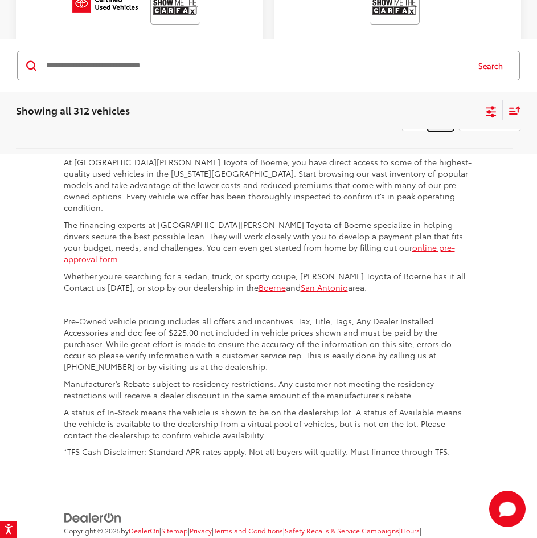
click at [450, 131] on link at bounding box center [441, 121] width 26 height 21
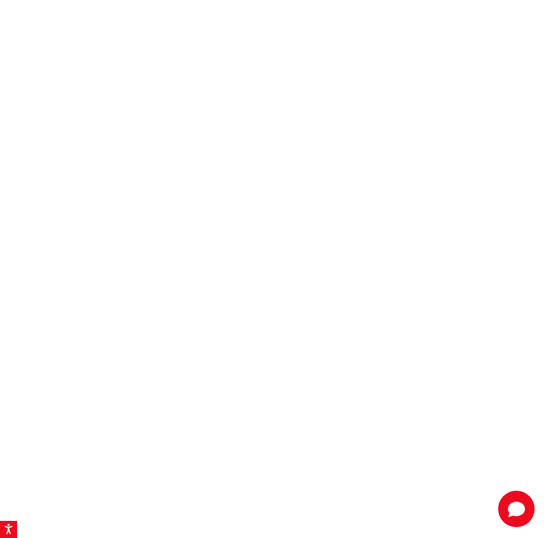
click at [343, 93] on html "Accessibility Screen-Reader Guide, Feedback, and Issue Reporting | New window V…" at bounding box center [273, 269] width 546 height 538
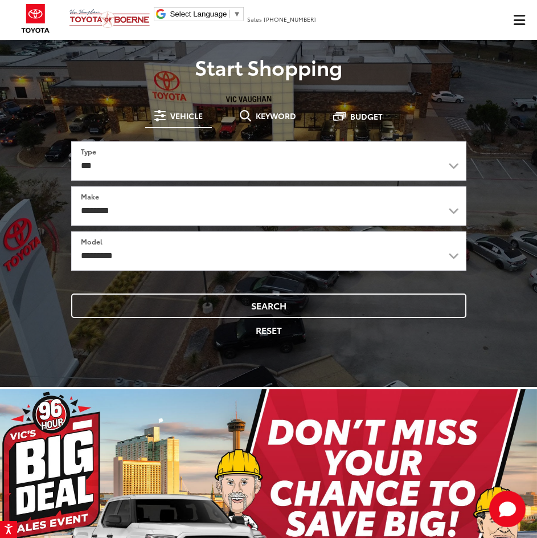
click at [520, 28] on button "Click to show site navigation" at bounding box center [519, 20] width 36 height 40
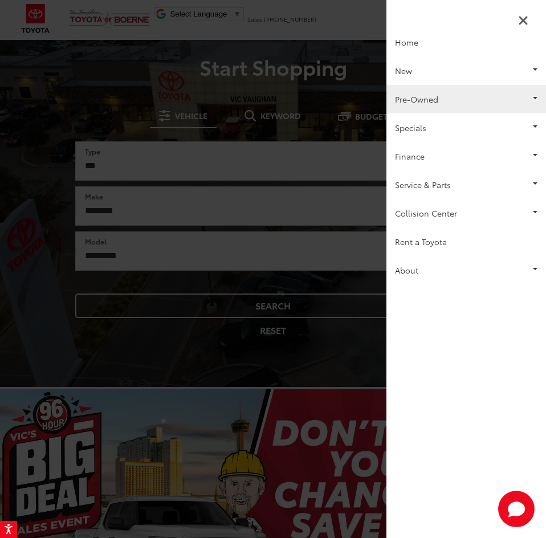
click at [456, 107] on link "Pre-Owned" at bounding box center [466, 99] width 160 height 28
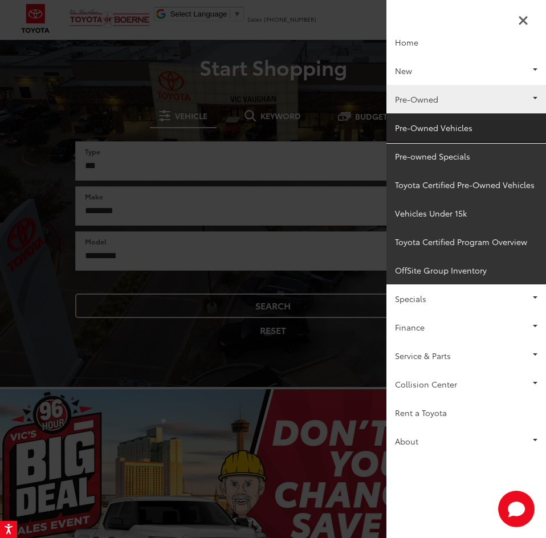
click at [453, 125] on link "Pre-Owned Vehicles" at bounding box center [466, 127] width 160 height 28
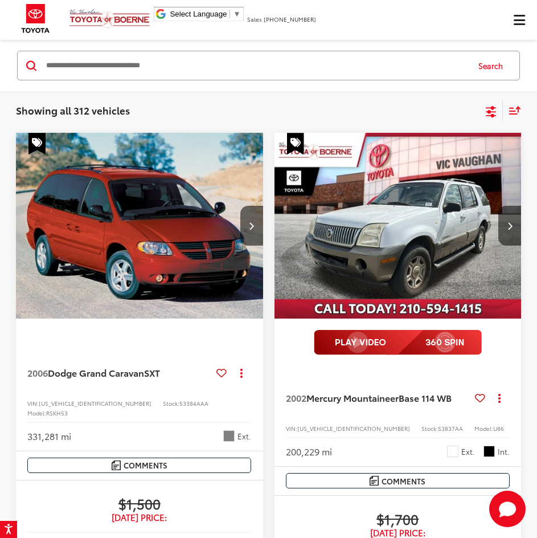
click at [138, 77] on input "Search by Make, Model, or Keyword" at bounding box center [256, 65] width 423 height 27
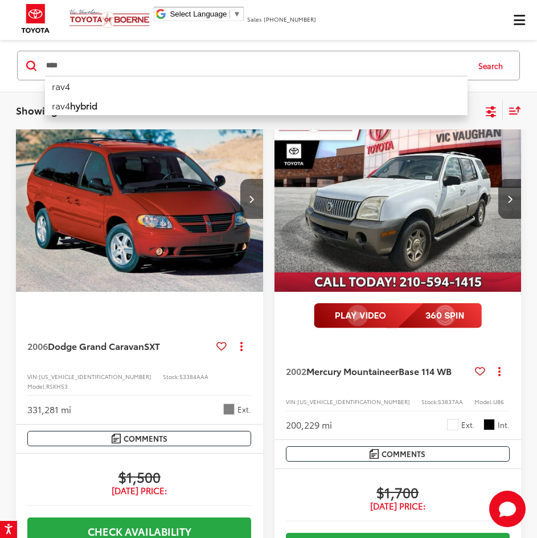
type input "****"
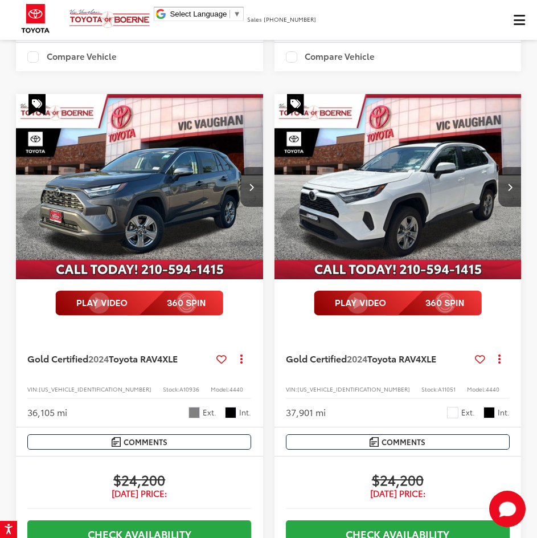
scroll to position [2046, 0]
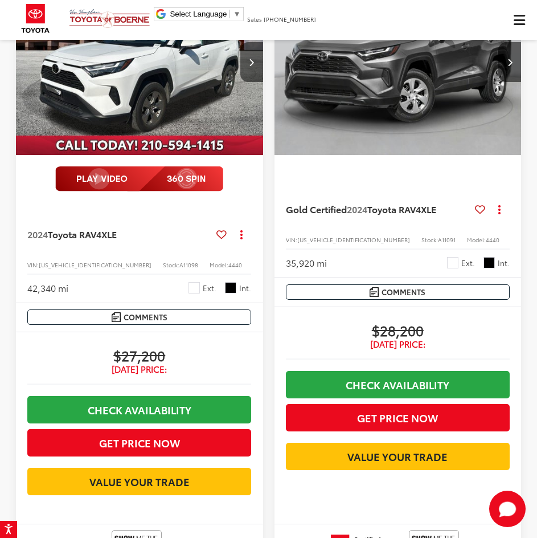
scroll to position [3186, 0]
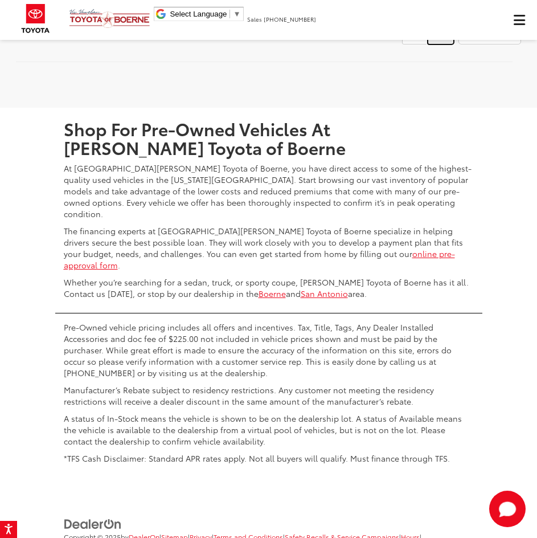
click at [440, 44] on link at bounding box center [441, 34] width 26 height 21
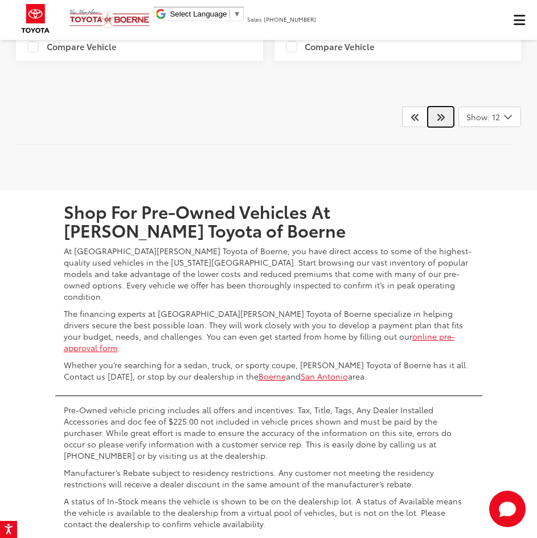
scroll to position [4097, 0]
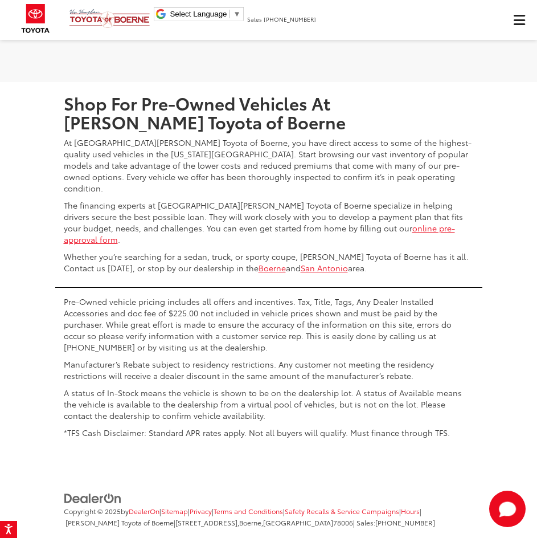
click at [448, 19] on link at bounding box center [441, 8] width 26 height 21
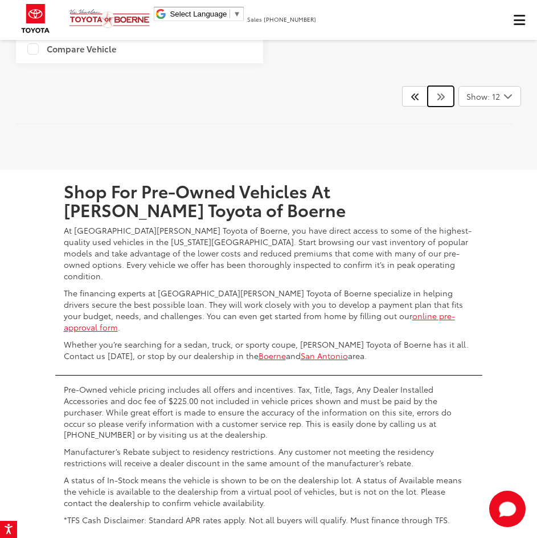
scroll to position [2730, 0]
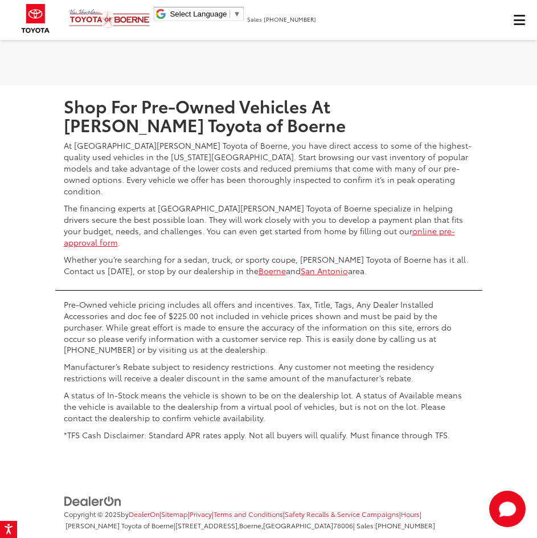
click at [424, 22] on link at bounding box center [415, 11] width 26 height 21
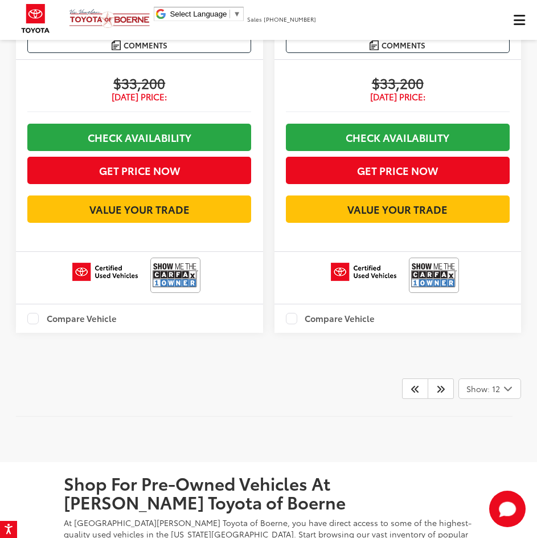
scroll to position [4040, 0]
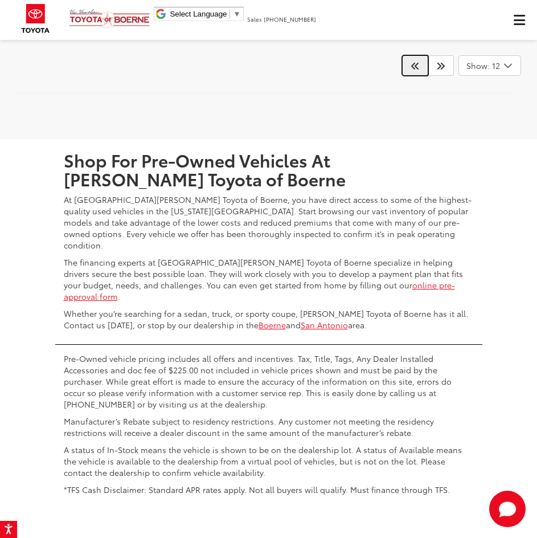
click at [413, 70] on icon "Prev" at bounding box center [415, 65] width 9 height 9
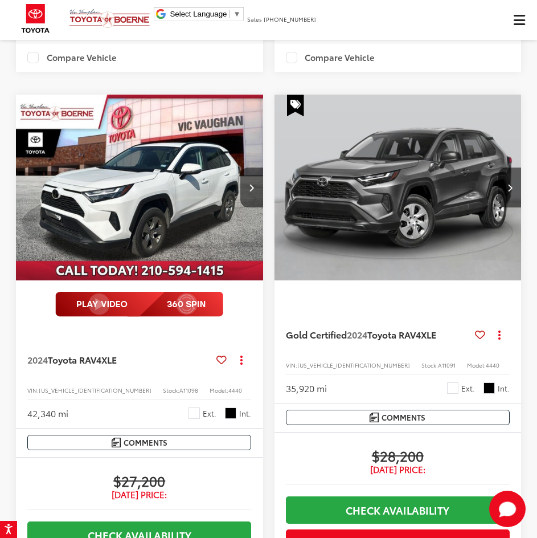
scroll to position [2678, 0]
